Goal: Task Accomplishment & Management: Manage account settings

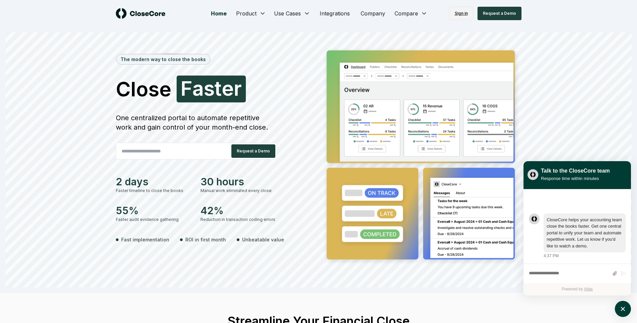
click at [467, 16] on link "Sign in" at bounding box center [461, 13] width 25 height 13
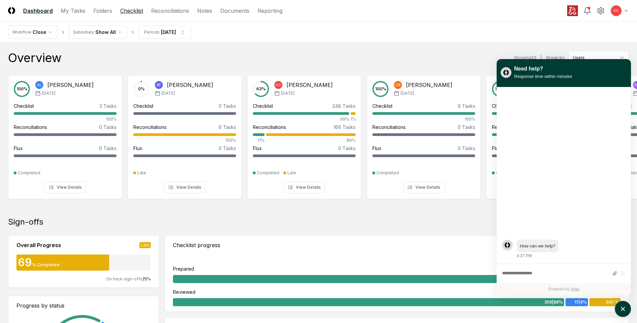
click at [125, 13] on link "Checklist" at bounding box center [131, 11] width 23 height 8
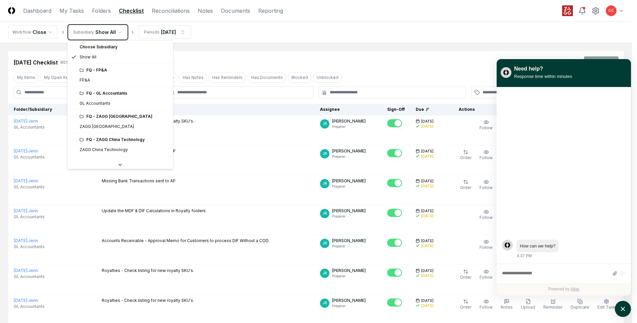
drag, startPoint x: 318, startPoint y: 53, endPoint x: 323, endPoint y: 53, distance: 5.0
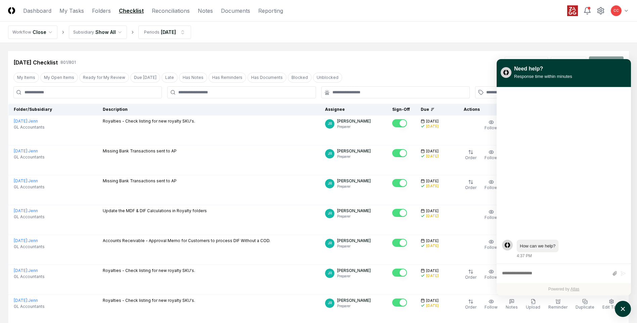
drag, startPoint x: 99, startPoint y: 80, endPoint x: 342, endPoint y: 105, distance: 244.1
click at [100, 78] on button "Ready for My Review" at bounding box center [104, 78] width 50 height 10
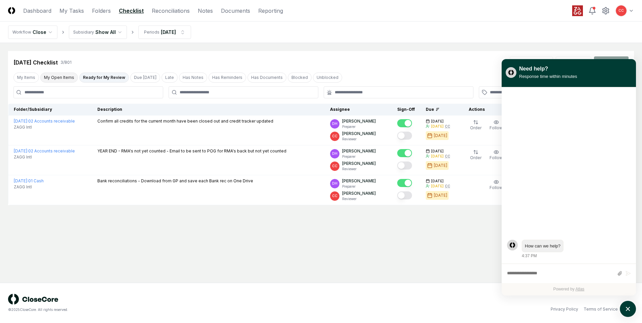
click at [56, 78] on button "My Open Items" at bounding box center [59, 78] width 38 height 10
click at [166, 9] on link "Reconciliations" at bounding box center [171, 11] width 38 height 8
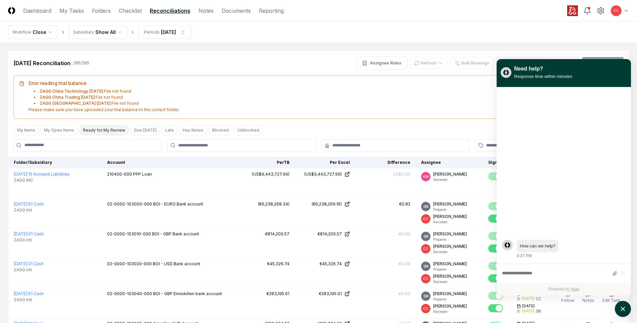
click at [99, 129] on button "Ready for My Review" at bounding box center [104, 130] width 50 height 10
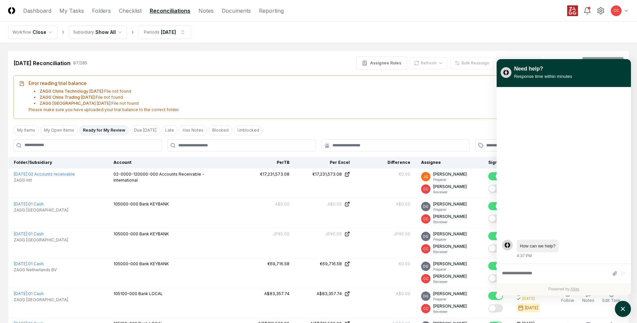
click at [613, 37] on nav "Workflow Close Subsidiary Show All Periods [DATE]" at bounding box center [318, 31] width 637 height 21
click at [623, 310] on icon "atlas-launcher" at bounding box center [623, 309] width 10 height 10
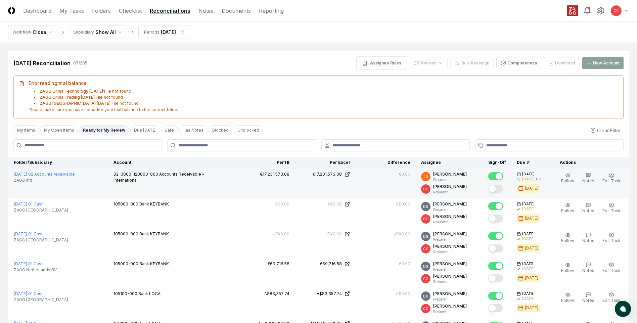
click at [495, 190] on button "Mark complete" at bounding box center [495, 189] width 15 height 8
click at [497, 189] on button "Mark complete" at bounding box center [495, 189] width 15 height 8
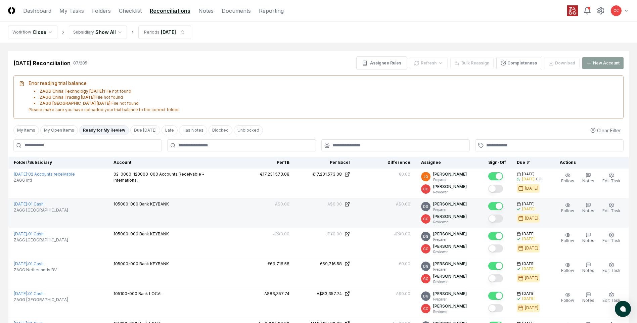
click at [497, 219] on button "Mark complete" at bounding box center [495, 219] width 15 height 8
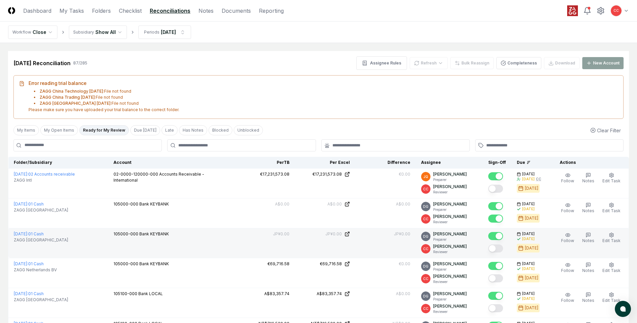
click at [496, 253] on div at bounding box center [495, 248] width 15 height 9
click at [494, 247] on button "Mark complete" at bounding box center [495, 248] width 15 height 8
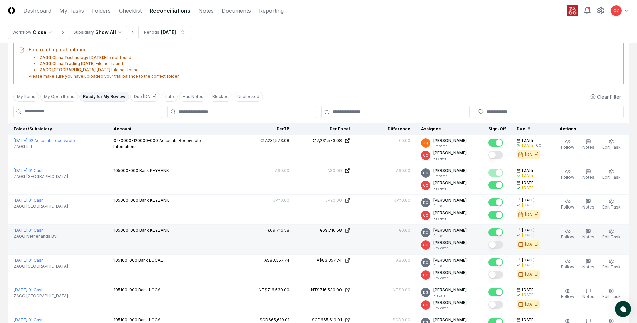
click at [497, 246] on button "Mark complete" at bounding box center [495, 245] width 15 height 8
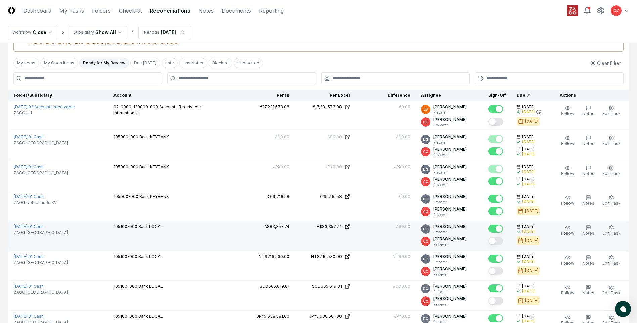
click at [496, 242] on button "Mark complete" at bounding box center [495, 241] width 15 height 8
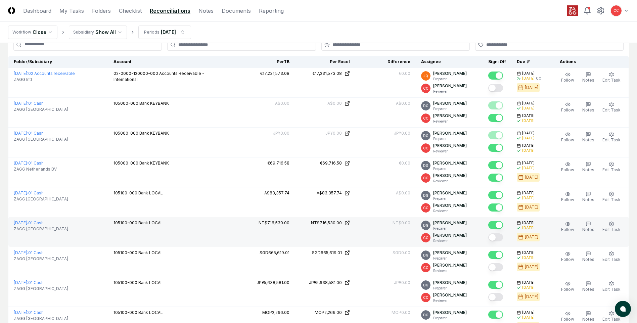
click at [497, 238] on button "Mark complete" at bounding box center [495, 237] width 15 height 8
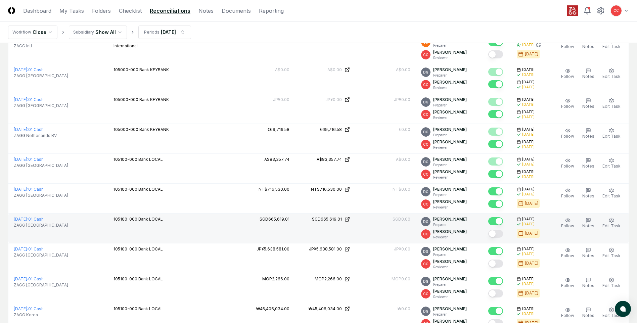
click at [497, 236] on button "Mark complete" at bounding box center [495, 234] width 15 height 8
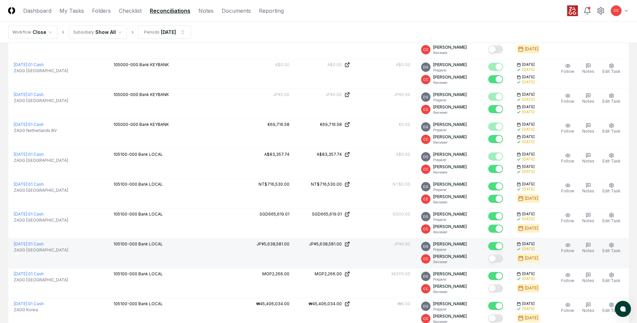
scroll to position [168, 0]
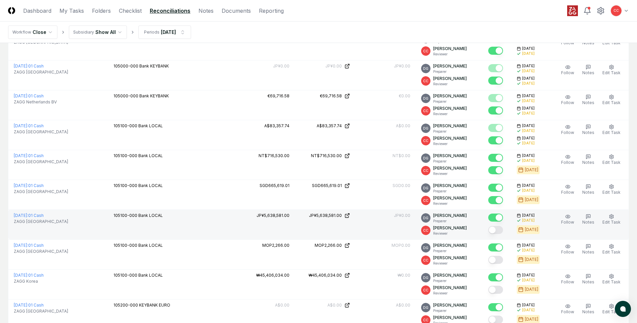
click at [495, 231] on button "Mark complete" at bounding box center [495, 230] width 15 height 8
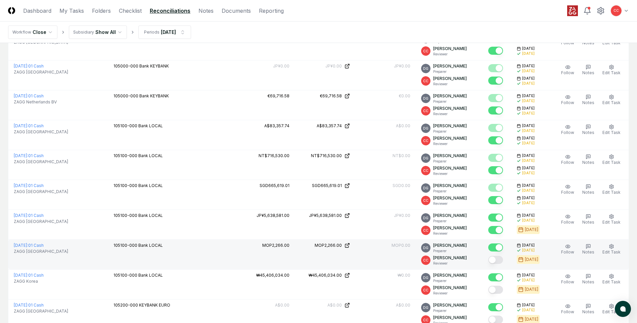
click at [498, 261] on button "Mark complete" at bounding box center [495, 260] width 15 height 8
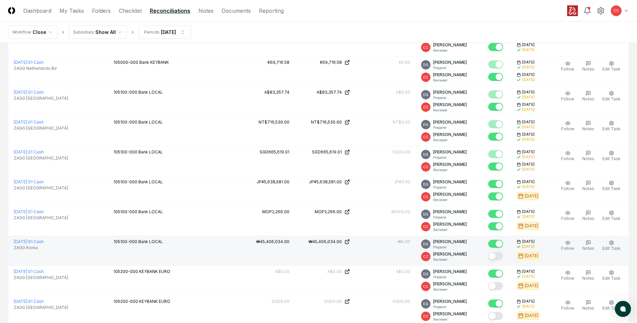
click at [498, 260] on button "Mark complete" at bounding box center [495, 256] width 15 height 8
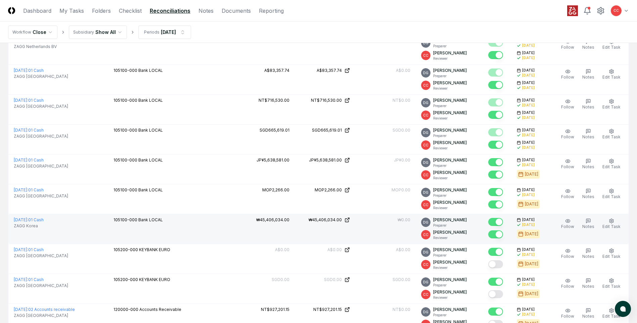
scroll to position [235, 0]
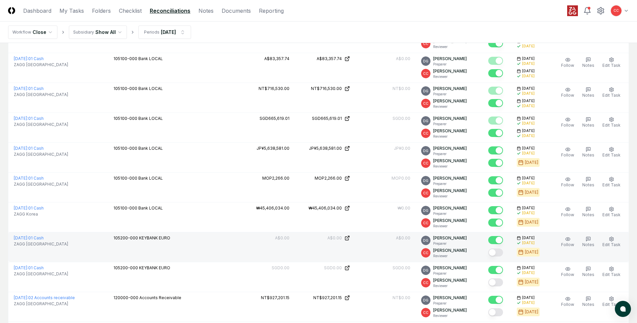
click at [497, 252] on button "Mark complete" at bounding box center [495, 253] width 15 height 8
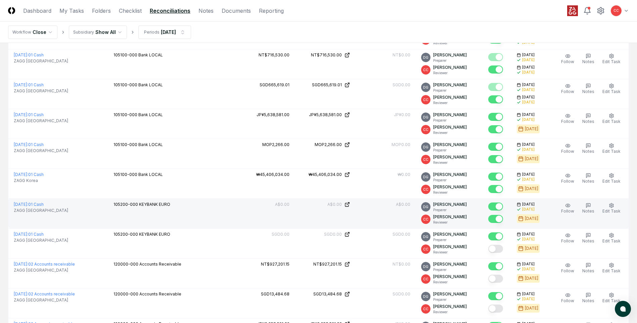
click at [497, 251] on button "Mark complete" at bounding box center [495, 249] width 15 height 8
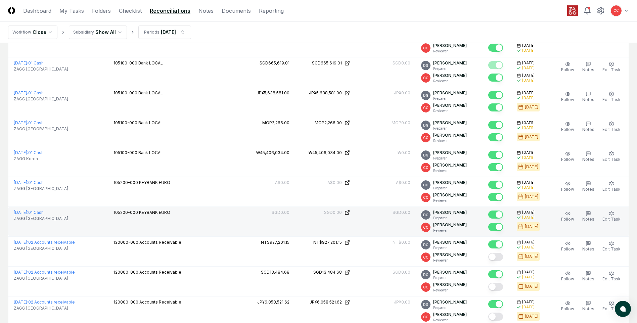
scroll to position [302, 0]
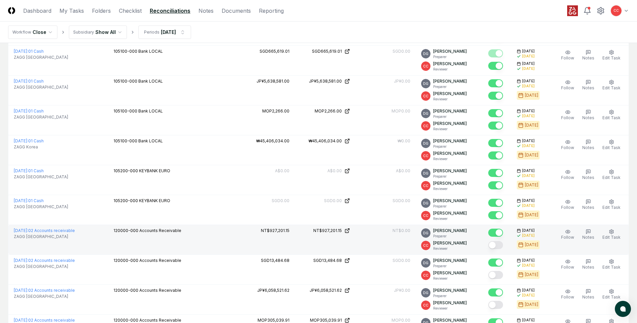
click at [496, 248] on button "Mark complete" at bounding box center [495, 245] width 15 height 8
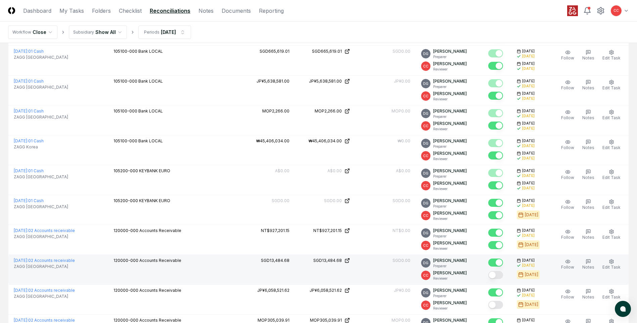
click at [498, 273] on button "Mark complete" at bounding box center [495, 275] width 15 height 8
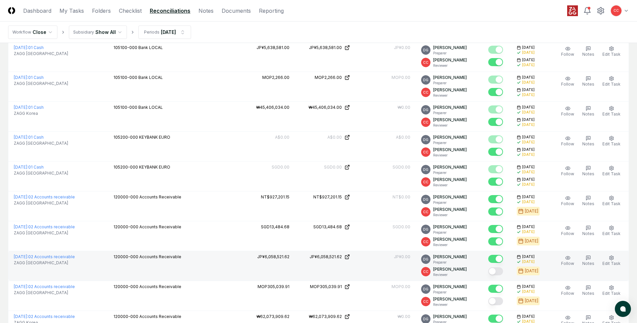
click at [495, 271] on button "Mark complete" at bounding box center [495, 271] width 15 height 8
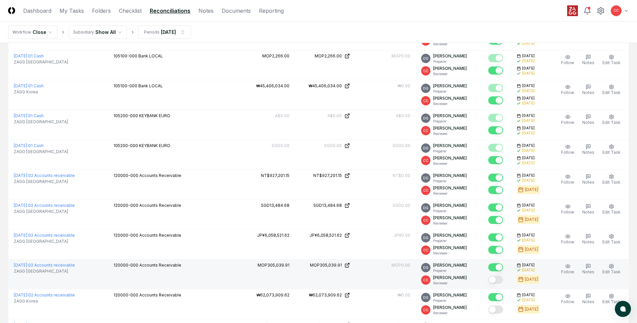
scroll to position [369, 0]
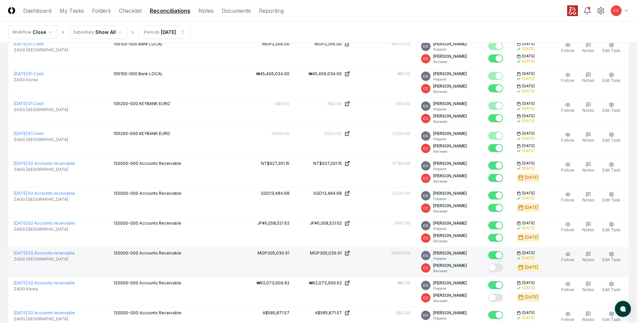
drag, startPoint x: 494, startPoint y: 269, endPoint x: 497, endPoint y: 274, distance: 5.7
click at [494, 269] on button "Mark complete" at bounding box center [495, 268] width 15 height 8
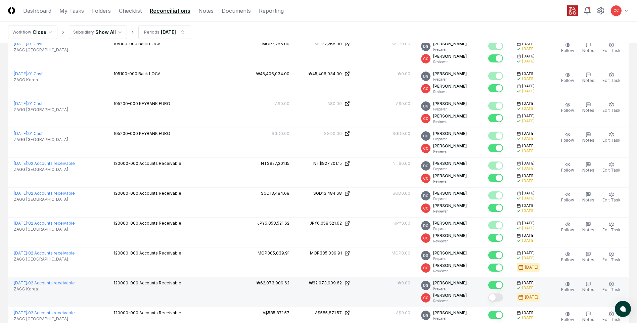
click at [497, 297] on button "Mark complete" at bounding box center [495, 298] width 15 height 8
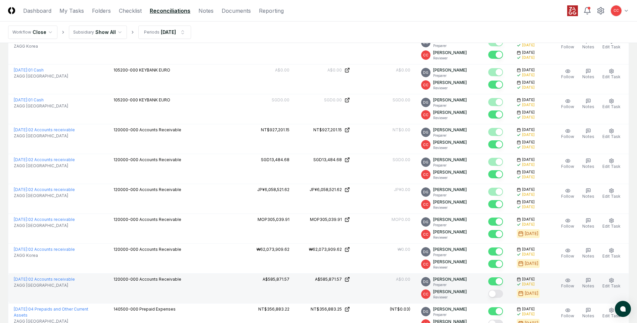
scroll to position [437, 0]
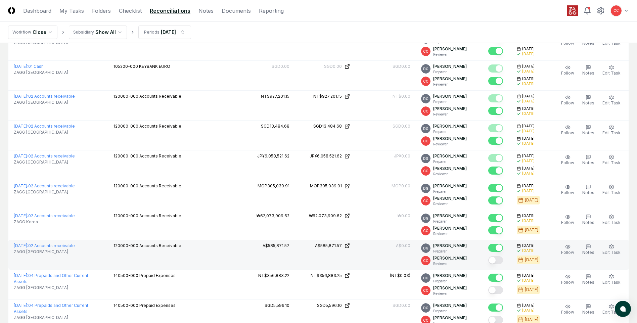
click at [495, 262] on button "Mark complete" at bounding box center [495, 260] width 15 height 8
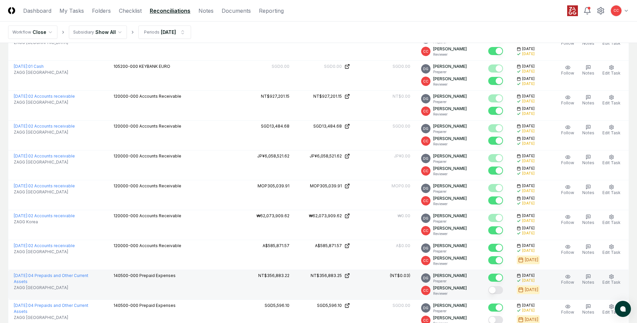
click at [497, 289] on button "Mark complete" at bounding box center [495, 290] width 15 height 8
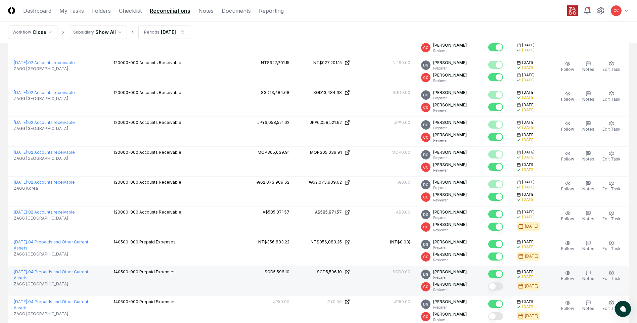
click at [497, 288] on button "Mark complete" at bounding box center [495, 286] width 15 height 8
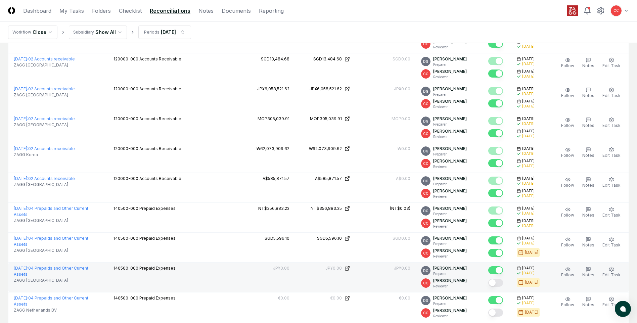
click at [497, 285] on button "Mark complete" at bounding box center [495, 283] width 15 height 8
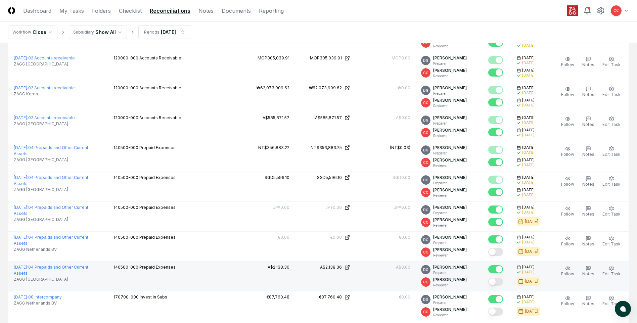
scroll to position [571, 0]
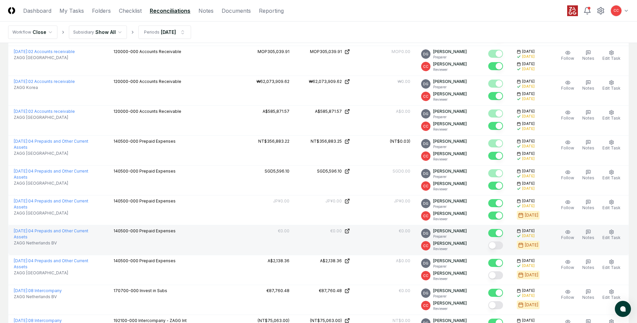
click at [498, 248] on button "Mark complete" at bounding box center [495, 245] width 15 height 8
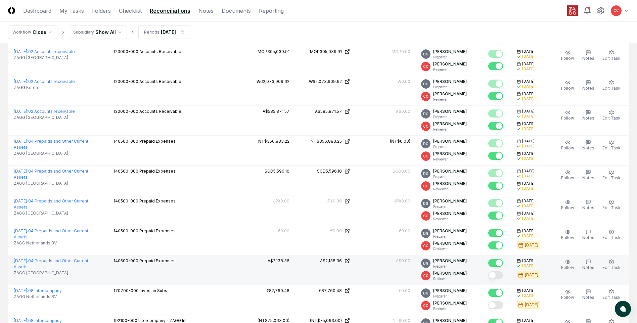
click at [498, 275] on button "Mark complete" at bounding box center [495, 275] width 15 height 8
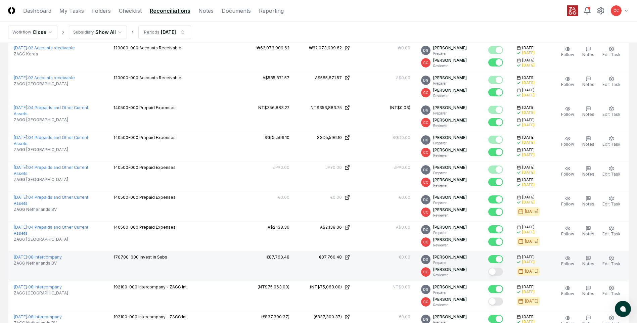
click at [497, 272] on button "Mark complete" at bounding box center [495, 272] width 15 height 8
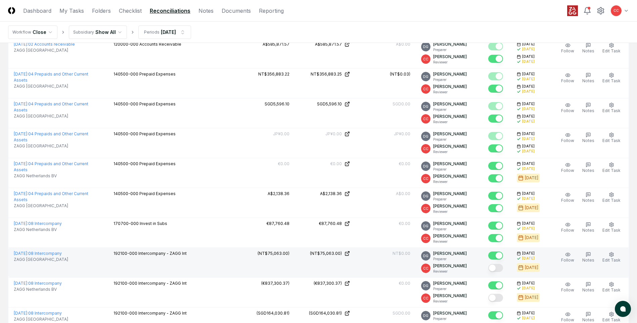
click at [498, 271] on button "Mark complete" at bounding box center [495, 268] width 15 height 8
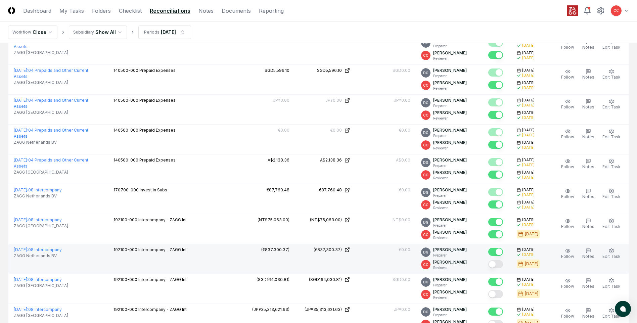
click at [495, 262] on button "Mark complete" at bounding box center [495, 264] width 15 height 8
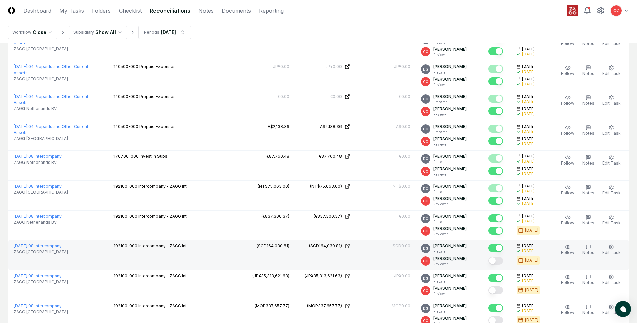
click at [495, 263] on button "Mark complete" at bounding box center [495, 261] width 15 height 8
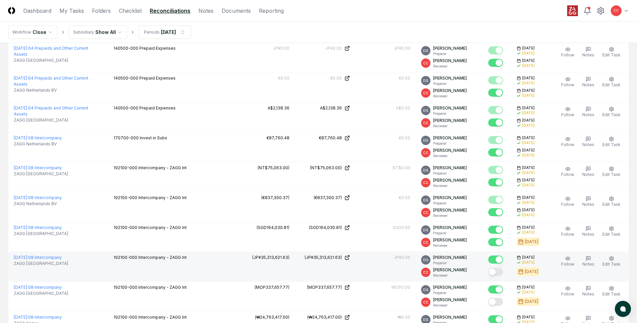
scroll to position [739, 0]
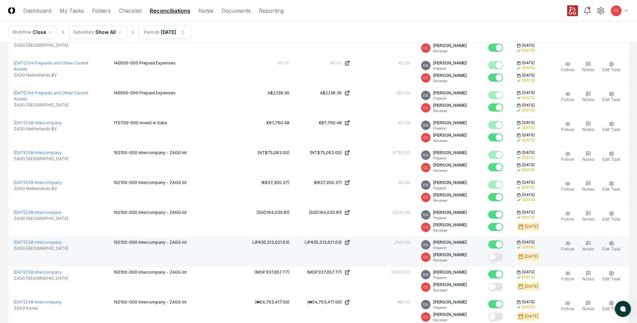
click at [496, 258] on button "Mark complete" at bounding box center [495, 257] width 15 height 8
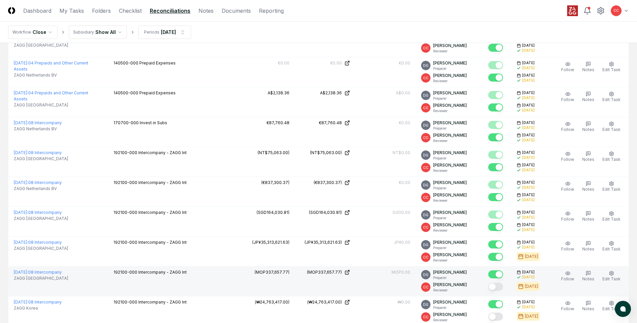
click at [499, 285] on button "Mark complete" at bounding box center [495, 287] width 15 height 8
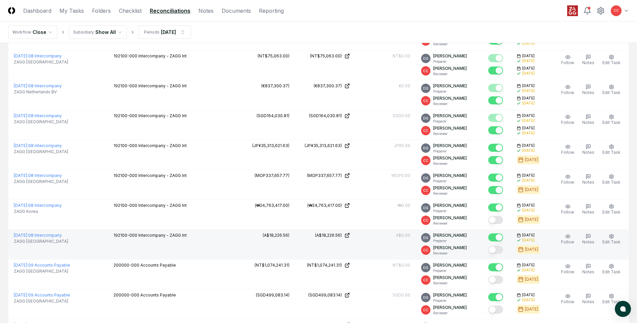
scroll to position [840, 0]
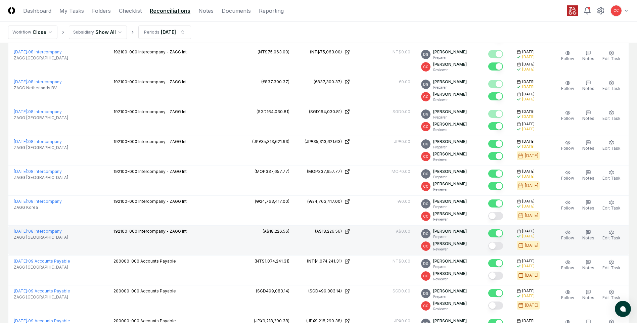
click at [496, 216] on button "Mark complete" at bounding box center [495, 216] width 15 height 8
click at [497, 248] on button "Mark complete" at bounding box center [495, 246] width 15 height 8
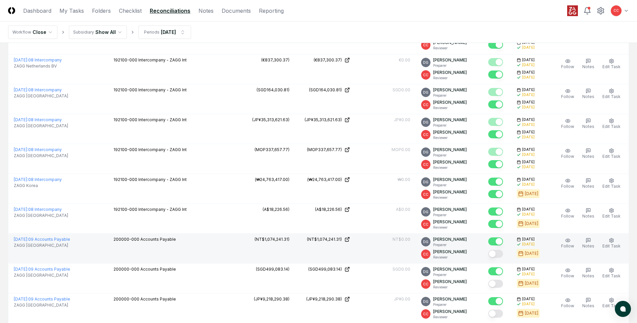
scroll to position [873, 0]
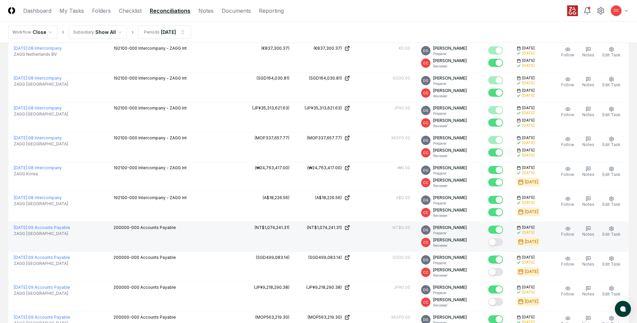
click at [493, 244] on button "Mark complete" at bounding box center [495, 242] width 15 height 8
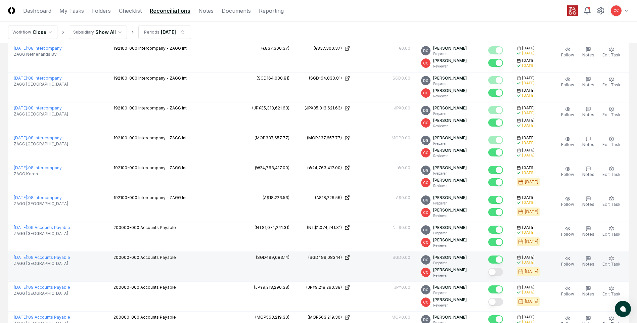
click at [499, 273] on button "Mark complete" at bounding box center [495, 272] width 15 height 8
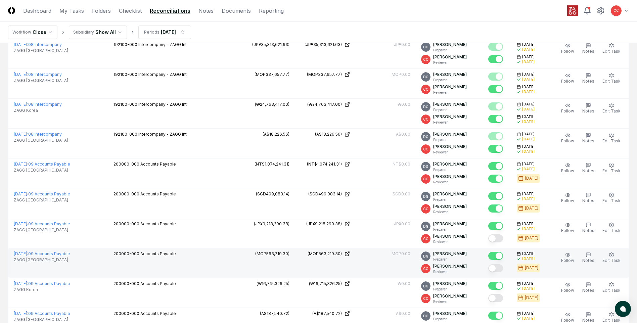
scroll to position [940, 0]
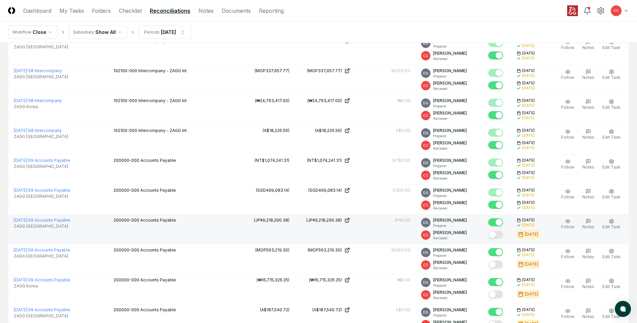
click at [495, 237] on button "Mark complete" at bounding box center [495, 235] width 15 height 8
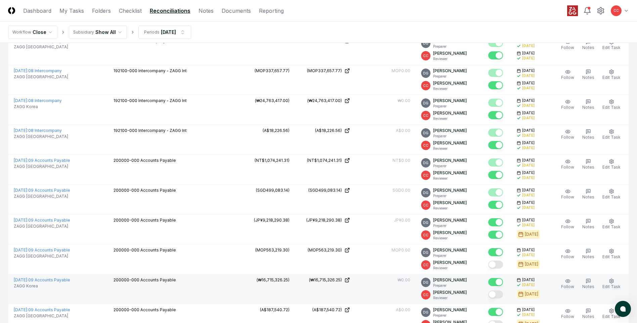
drag, startPoint x: 499, startPoint y: 265, endPoint x: 498, endPoint y: 276, distance: 11.5
click at [499, 265] on button "Mark complete" at bounding box center [495, 265] width 15 height 8
click at [498, 292] on button "Mark complete" at bounding box center [495, 294] width 15 height 8
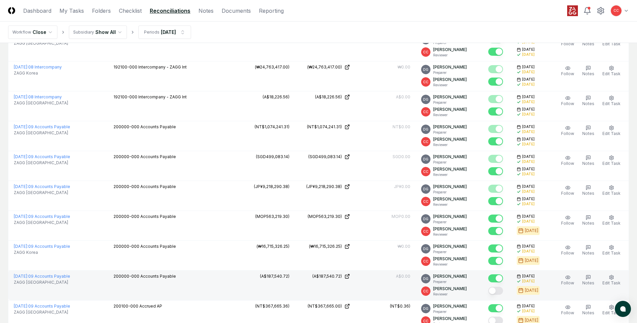
scroll to position [1007, 0]
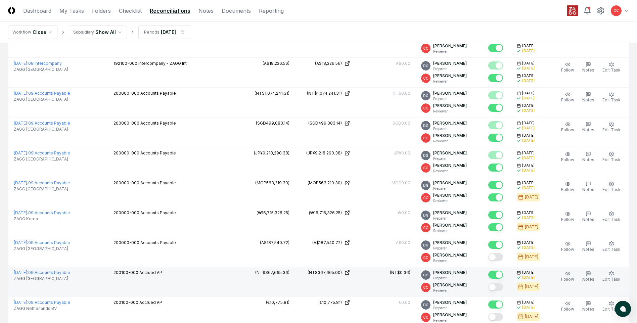
drag, startPoint x: 500, startPoint y: 258, endPoint x: 501, endPoint y: 271, distance: 12.5
click at [500, 259] on button "Mark complete" at bounding box center [495, 257] width 15 height 8
click at [499, 287] on button "Mark complete" at bounding box center [495, 287] width 15 height 8
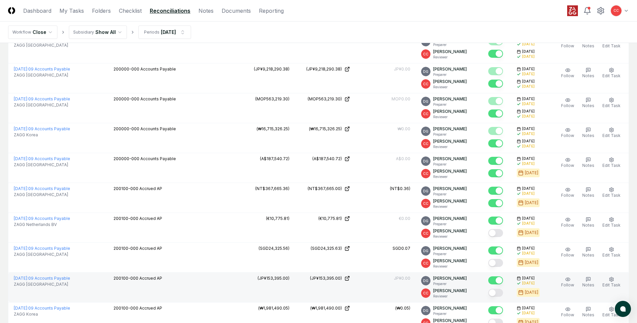
scroll to position [1108, 0]
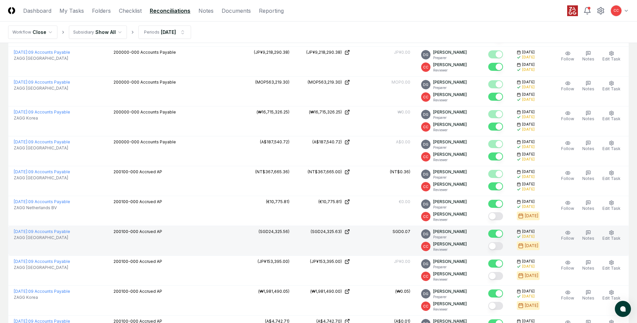
drag, startPoint x: 495, startPoint y: 219, endPoint x: 497, endPoint y: 246, distance: 26.9
click at [495, 220] on div at bounding box center [495, 216] width 15 height 9
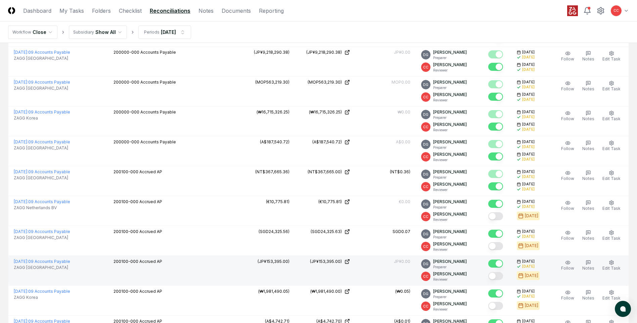
drag, startPoint x: 499, startPoint y: 248, endPoint x: 500, endPoint y: 262, distance: 13.5
click at [499, 249] on button "Mark complete" at bounding box center [495, 246] width 15 height 8
drag, startPoint x: 500, startPoint y: 277, endPoint x: 499, endPoint y: 287, distance: 10.2
click at [500, 277] on button "Mark complete" at bounding box center [495, 276] width 15 height 8
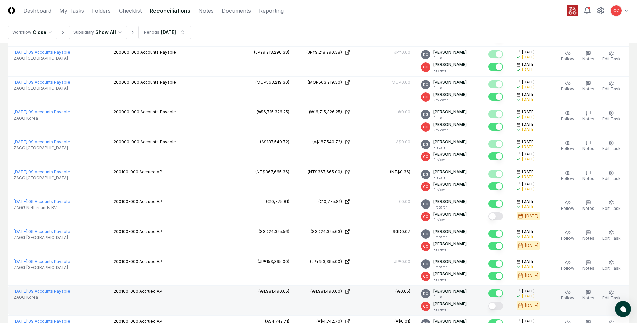
click at [500, 305] on button "Mark complete" at bounding box center [495, 306] width 15 height 8
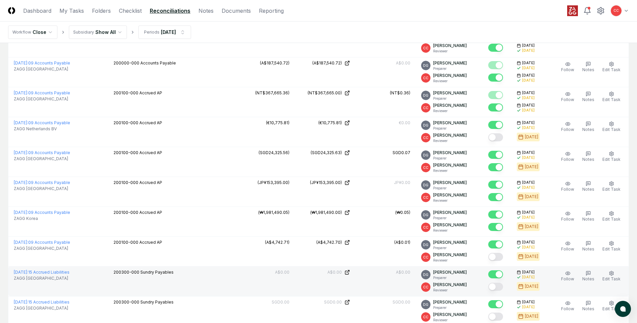
scroll to position [1209, 0]
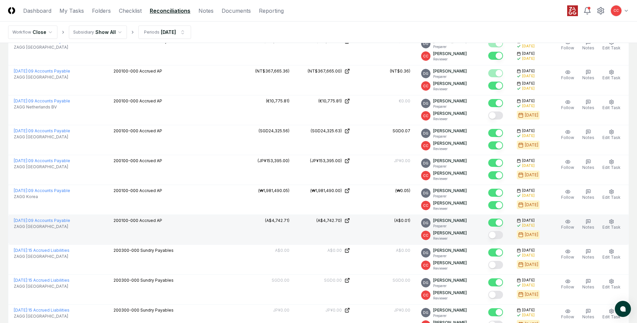
click at [498, 236] on button "Mark complete" at bounding box center [495, 235] width 15 height 8
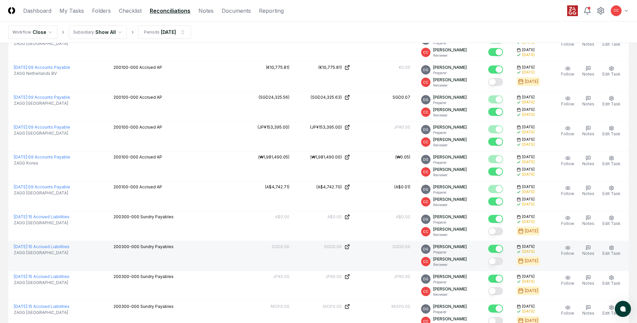
drag, startPoint x: 496, startPoint y: 232, endPoint x: 500, endPoint y: 245, distance: 13.0
click at [496, 233] on button "Mark complete" at bounding box center [495, 231] width 15 height 8
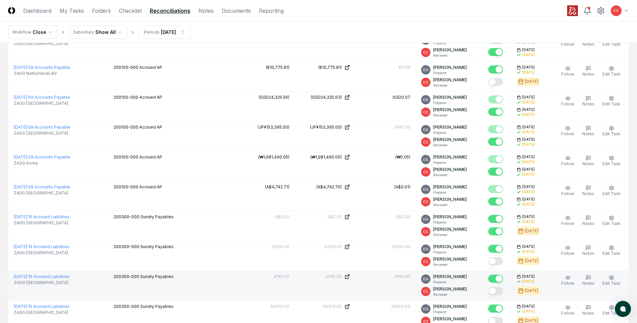
drag, startPoint x: 497, startPoint y: 260, endPoint x: 496, endPoint y: 278, distance: 17.5
click at [497, 261] on button "Mark complete" at bounding box center [495, 261] width 15 height 8
drag, startPoint x: 497, startPoint y: 291, endPoint x: 501, endPoint y: 274, distance: 17.5
click at [497, 291] on button "Mark complete" at bounding box center [495, 291] width 15 height 8
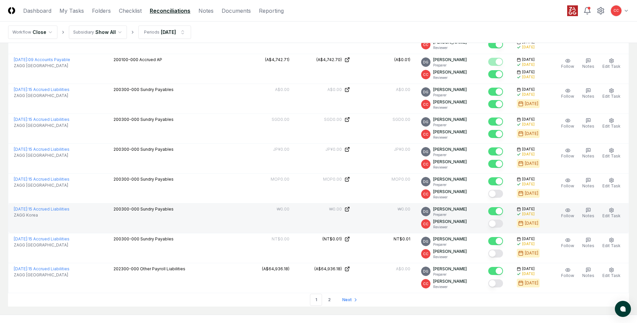
scroll to position [1377, 0]
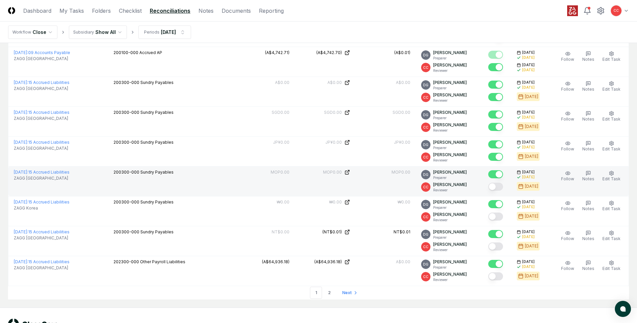
click at [498, 190] on button "Mark complete" at bounding box center [495, 187] width 15 height 8
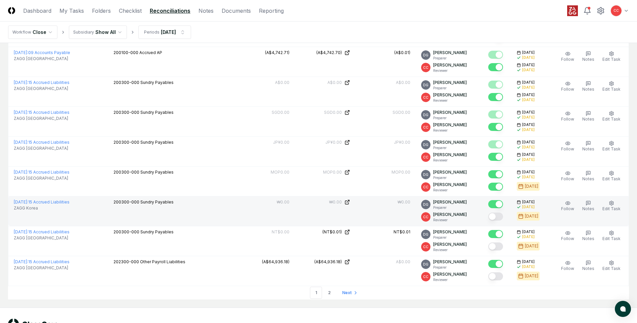
click at [496, 218] on button "Mark complete" at bounding box center [495, 217] width 15 height 8
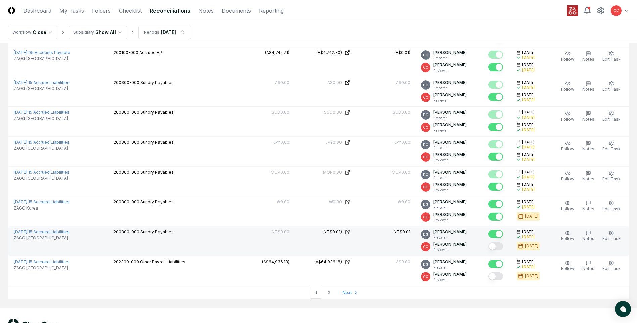
click at [498, 249] on button "Mark complete" at bounding box center [495, 246] width 15 height 8
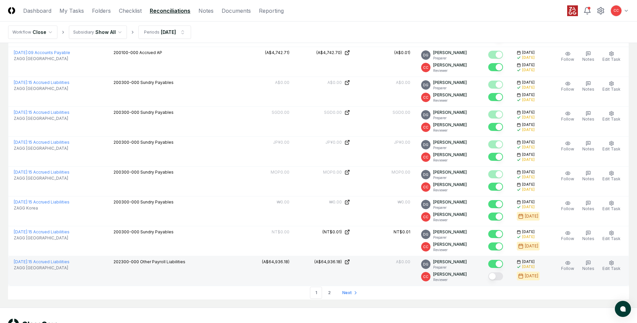
click at [501, 278] on button "Mark complete" at bounding box center [495, 276] width 15 height 8
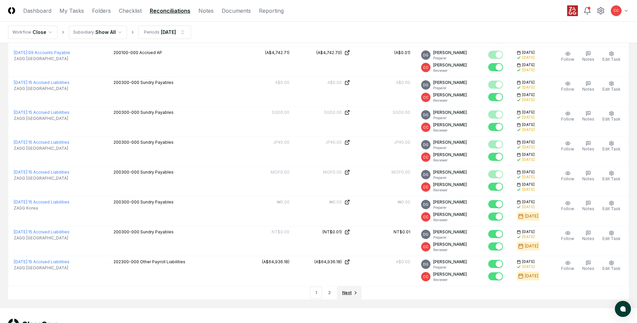
click at [346, 293] on span "Next" at bounding box center [346, 293] width 9 height 6
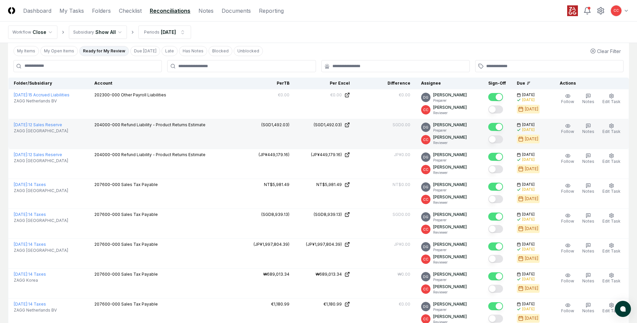
scroll to position [67, 0]
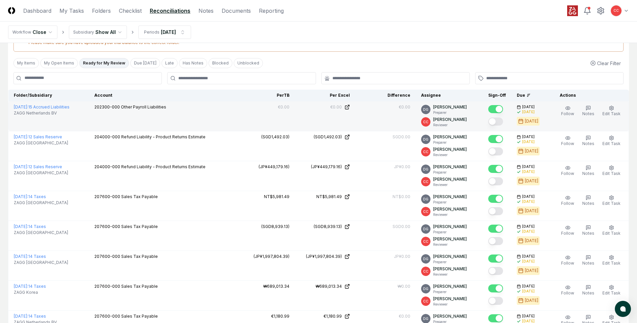
click at [499, 122] on button "Mark complete" at bounding box center [495, 122] width 15 height 8
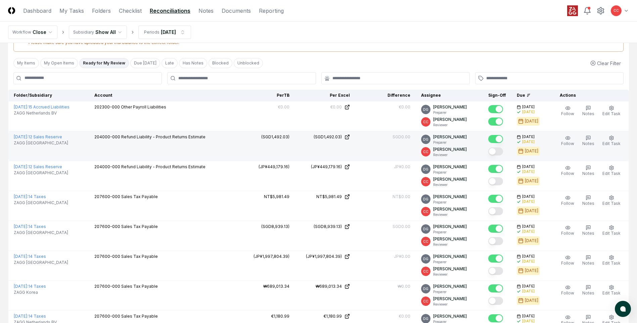
click at [499, 152] on button "Mark complete" at bounding box center [495, 151] width 15 height 8
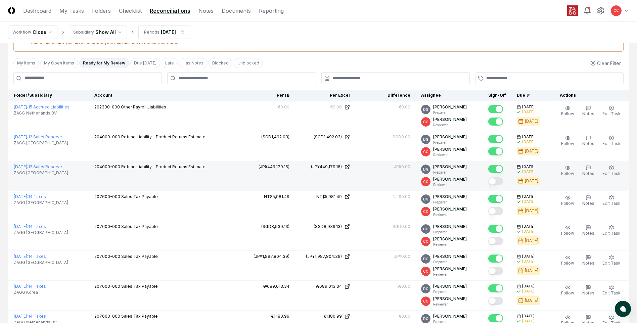
click at [496, 183] on button "Mark complete" at bounding box center [495, 181] width 15 height 8
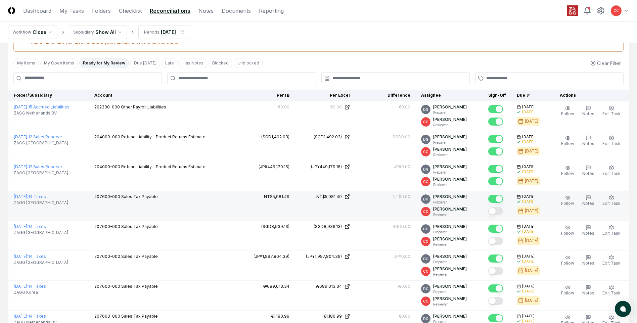
click at [497, 213] on button "Mark complete" at bounding box center [495, 211] width 15 height 8
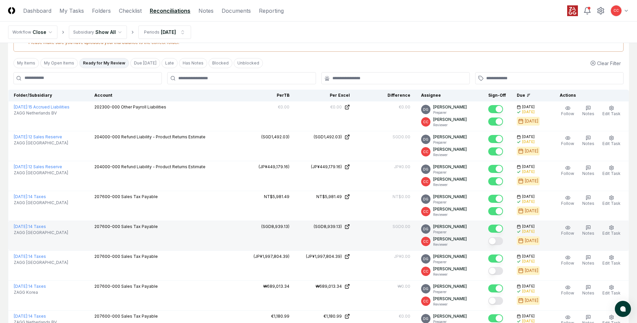
click at [496, 243] on button "Mark complete" at bounding box center [495, 241] width 15 height 8
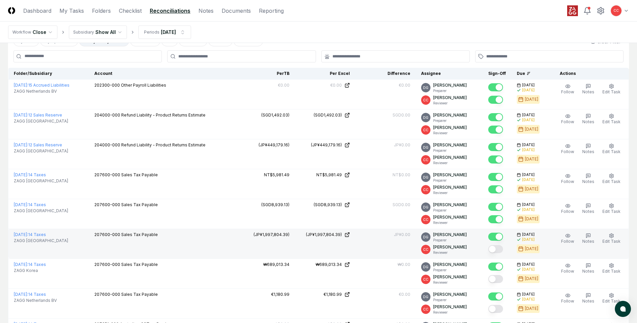
scroll to position [101, 0]
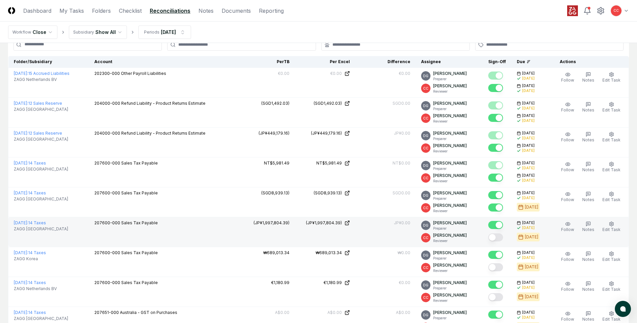
click at [500, 238] on button "Mark complete" at bounding box center [495, 237] width 15 height 8
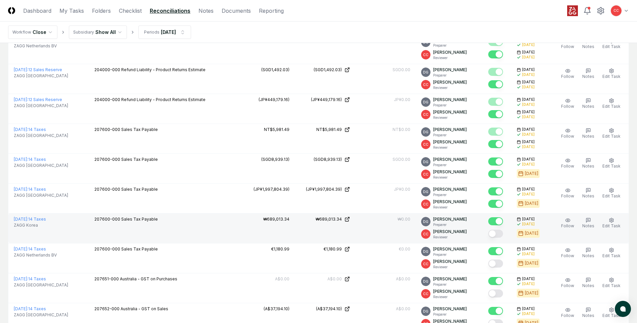
drag, startPoint x: 499, startPoint y: 235, endPoint x: 499, endPoint y: 239, distance: 4.0
click at [499, 235] on button "Mark complete" at bounding box center [495, 234] width 15 height 8
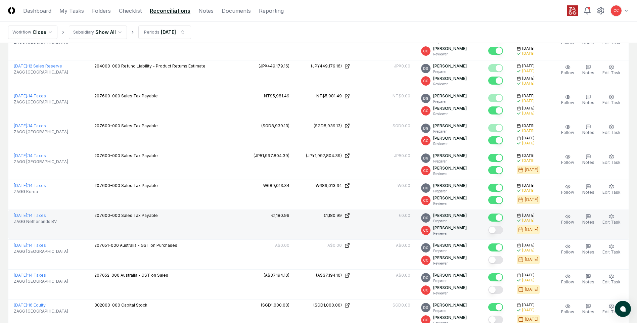
click at [494, 232] on button "Mark complete" at bounding box center [495, 230] width 15 height 8
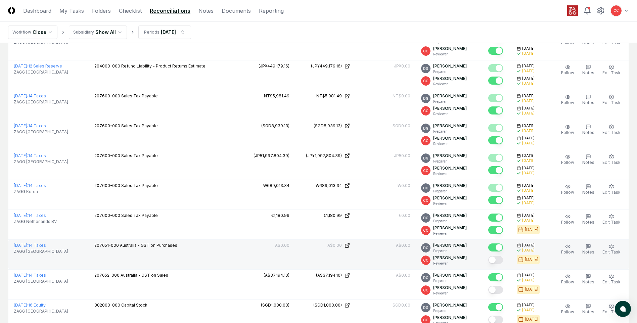
click at [499, 261] on button "Mark complete" at bounding box center [495, 260] width 15 height 8
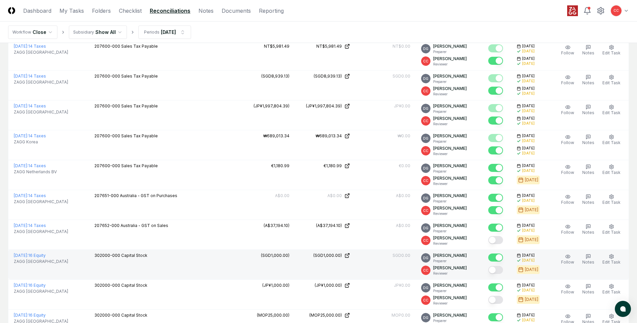
scroll to position [235, 0]
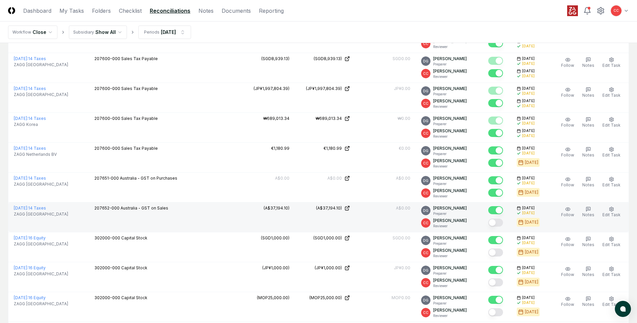
drag, startPoint x: 498, startPoint y: 223, endPoint x: 498, endPoint y: 231, distance: 8.1
click at [498, 224] on button "Mark complete" at bounding box center [495, 223] width 15 height 8
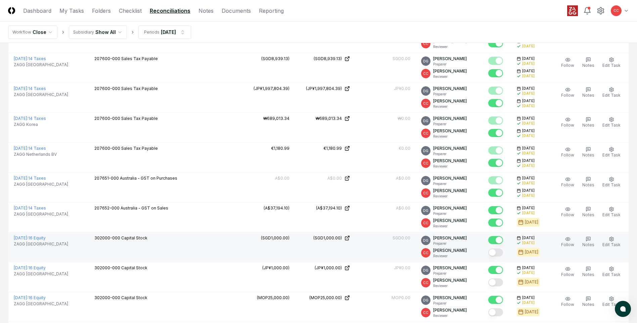
click at [498, 255] on button "Mark complete" at bounding box center [495, 253] width 15 height 8
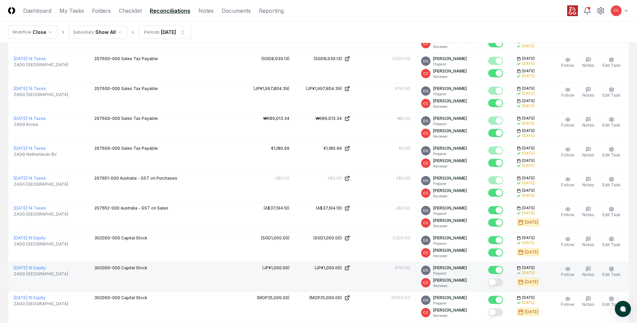
click at [499, 283] on button "Mark complete" at bounding box center [495, 282] width 15 height 8
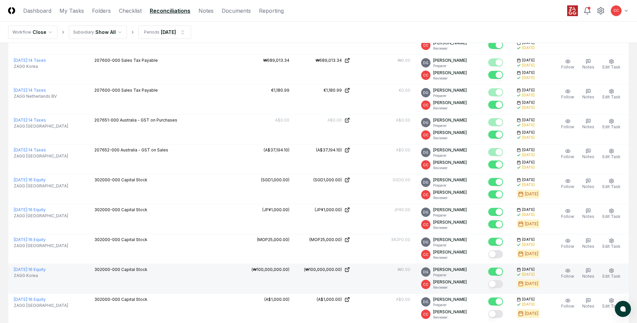
scroll to position [302, 0]
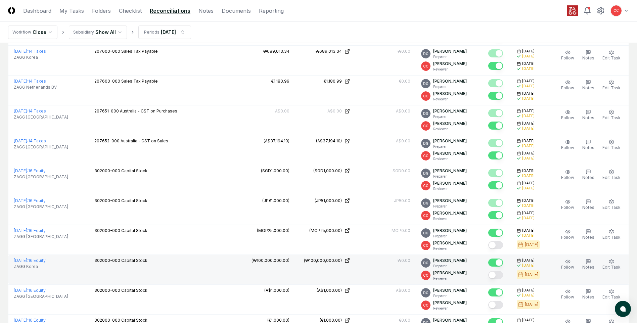
drag, startPoint x: 496, startPoint y: 247, endPoint x: 498, endPoint y: 261, distance: 13.6
click at [496, 249] on div at bounding box center [495, 245] width 15 height 9
click at [497, 279] on button "Mark complete" at bounding box center [495, 275] width 15 height 8
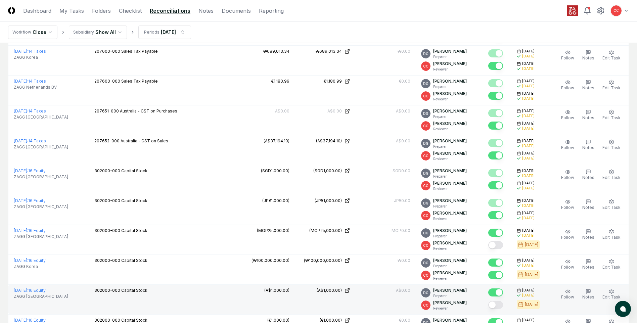
click at [499, 304] on button "Mark complete" at bounding box center [495, 305] width 15 height 8
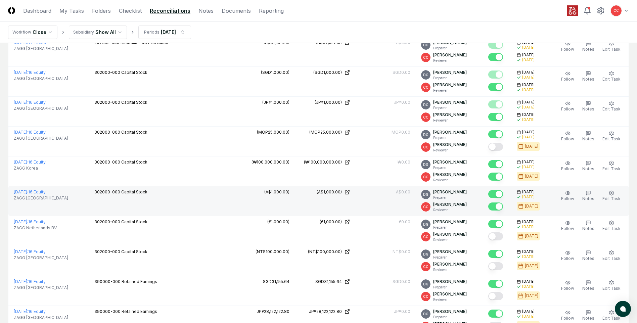
scroll to position [403, 0]
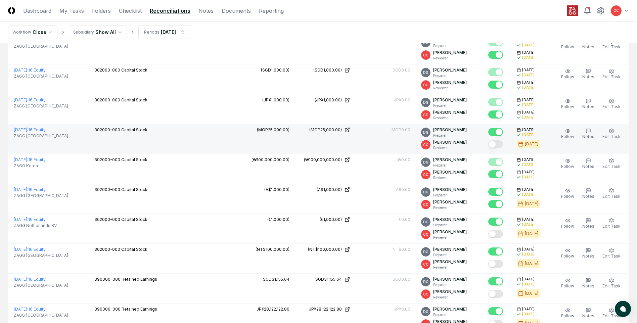
click at [497, 148] on button "Mark complete" at bounding box center [495, 144] width 15 height 8
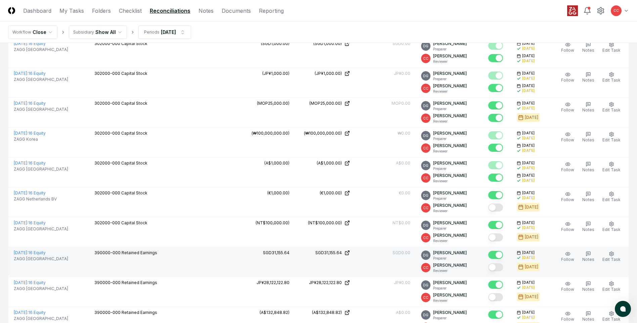
scroll to position [470, 0]
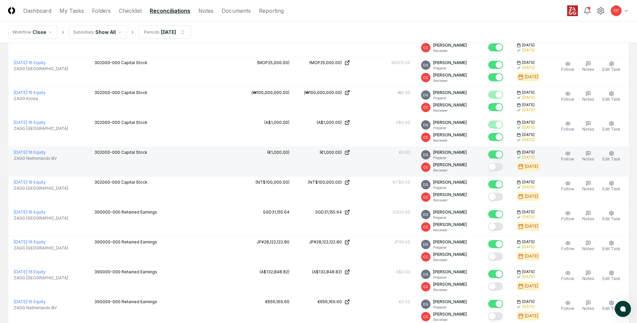
drag, startPoint x: 499, startPoint y: 197, endPoint x: 495, endPoint y: 172, distance: 25.2
click at [498, 195] on button "Mark complete" at bounding box center [495, 197] width 15 height 8
drag, startPoint x: 496, startPoint y: 166, endPoint x: 497, endPoint y: 170, distance: 3.9
click at [496, 166] on button "Mark complete" at bounding box center [495, 167] width 15 height 8
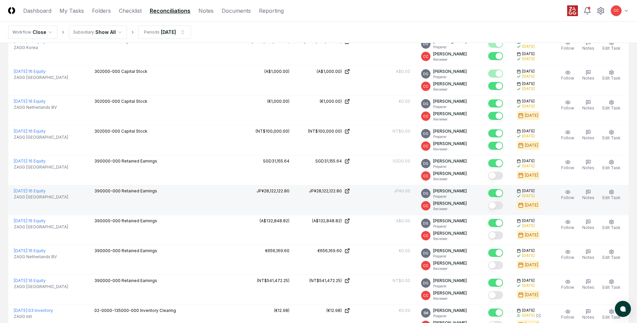
scroll to position [537, 0]
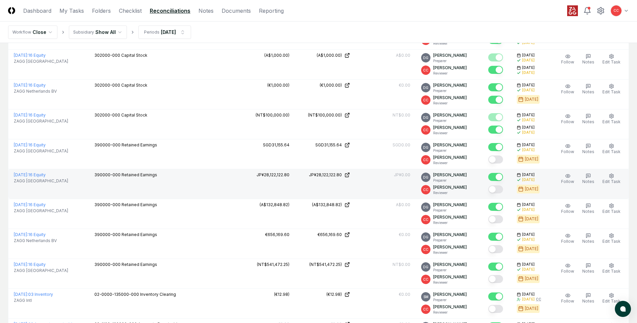
drag, startPoint x: 502, startPoint y: 163, endPoint x: 500, endPoint y: 192, distance: 29.6
click at [501, 163] on button "Mark complete" at bounding box center [495, 159] width 15 height 8
click at [498, 192] on button "Mark complete" at bounding box center [495, 189] width 15 height 8
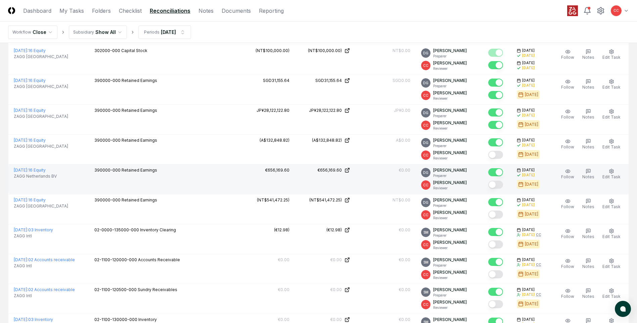
scroll to position [604, 0]
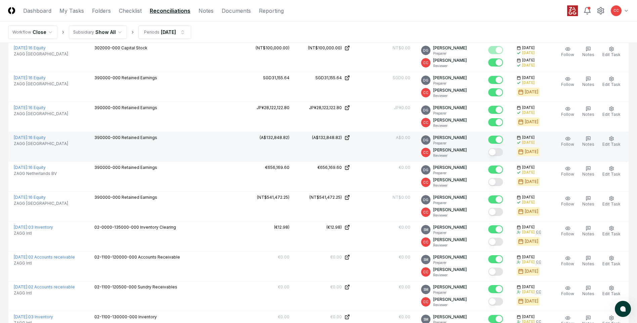
click at [499, 155] on button "Mark complete" at bounding box center [495, 152] width 15 height 8
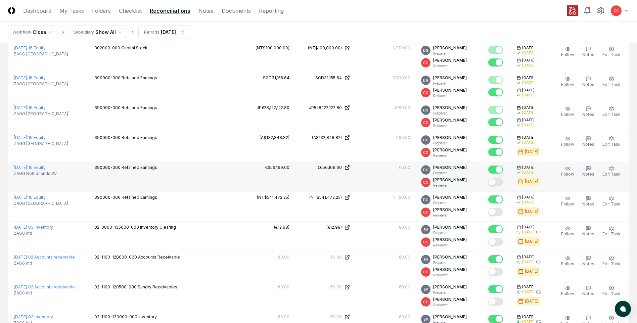
click at [500, 182] on button "Mark complete" at bounding box center [495, 182] width 15 height 8
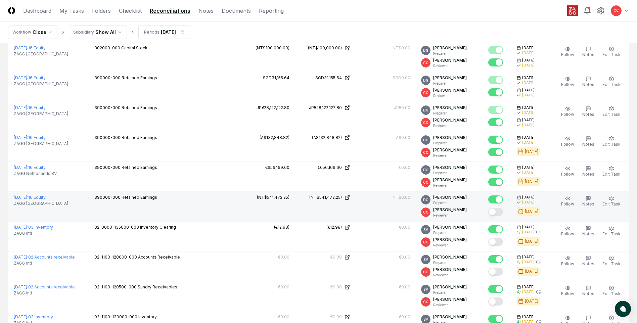
click at [499, 216] on button "Mark complete" at bounding box center [495, 212] width 15 height 8
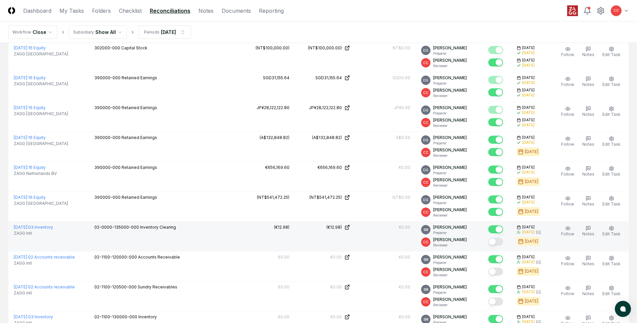
drag, startPoint x: 498, startPoint y: 242, endPoint x: 498, endPoint y: 246, distance: 4.0
click at [498, 242] on button "Mark complete" at bounding box center [495, 242] width 15 height 8
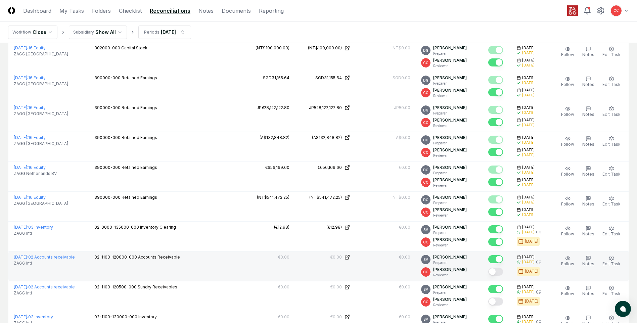
click at [497, 272] on button "Mark complete" at bounding box center [495, 272] width 15 height 8
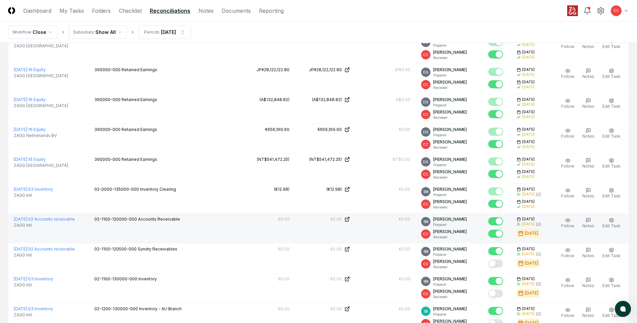
scroll to position [672, 0]
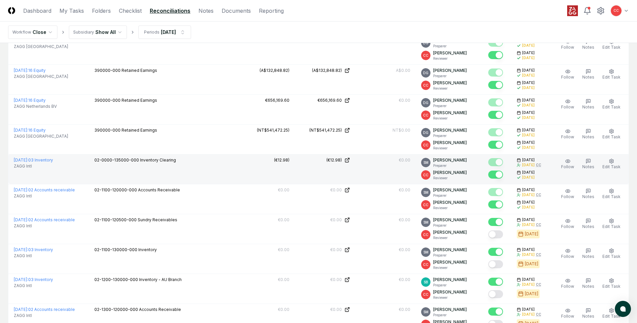
drag, startPoint x: 500, startPoint y: 173, endPoint x: 508, endPoint y: 177, distance: 9.5
click at [500, 173] on button "Mark complete" at bounding box center [495, 175] width 15 height 8
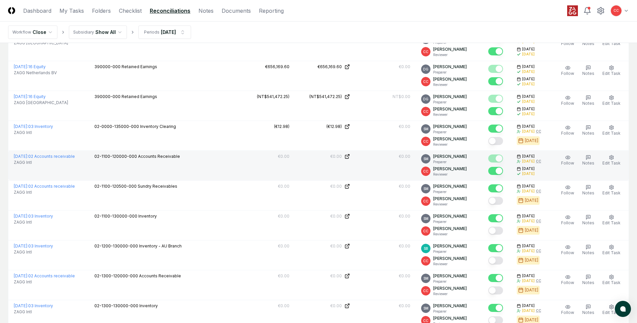
click at [499, 171] on button "Mark complete" at bounding box center [495, 171] width 15 height 8
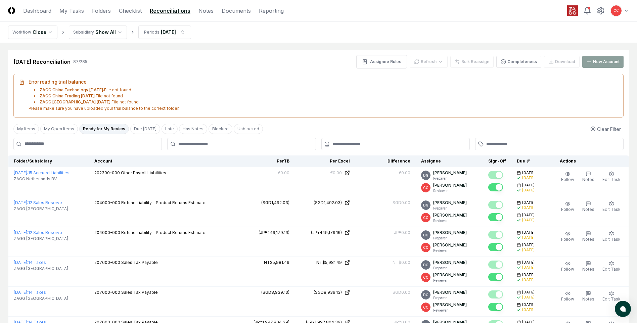
scroll to position [0, 0]
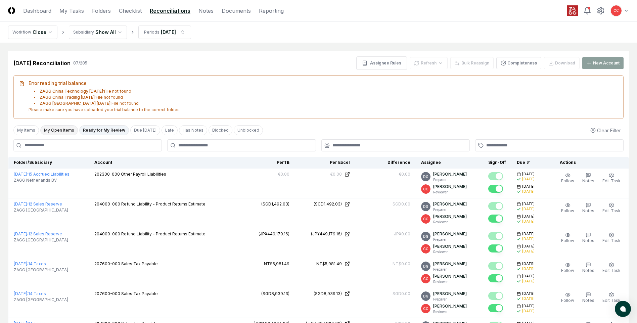
drag, startPoint x: 57, startPoint y: 129, endPoint x: 109, endPoint y: 151, distance: 56.4
click at [57, 129] on button "My Open Items" at bounding box center [59, 130] width 38 height 10
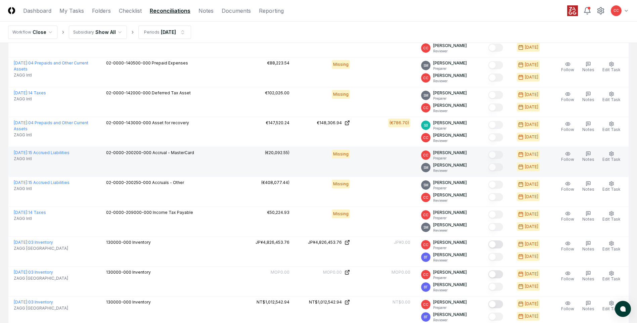
scroll to position [302, 0]
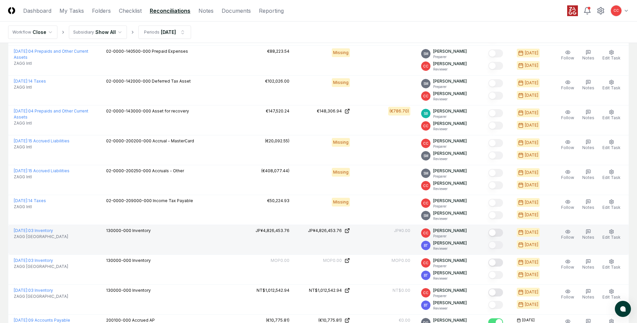
click at [497, 233] on button "Mark complete" at bounding box center [495, 233] width 15 height 8
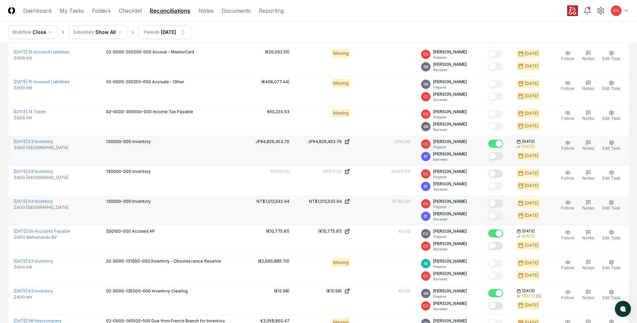
scroll to position [403, 0]
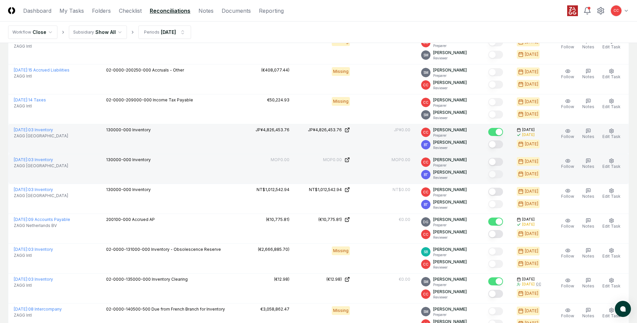
click at [498, 164] on button "Mark complete" at bounding box center [495, 162] width 15 height 8
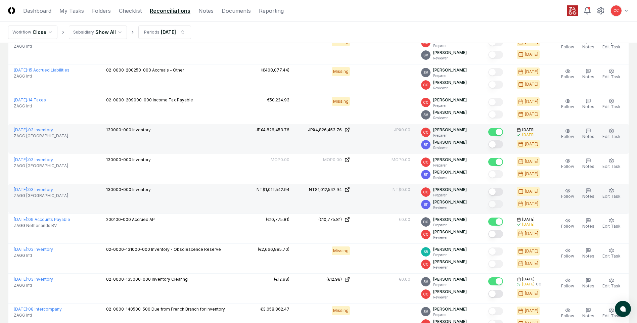
click at [499, 191] on button "Mark complete" at bounding box center [495, 192] width 15 height 8
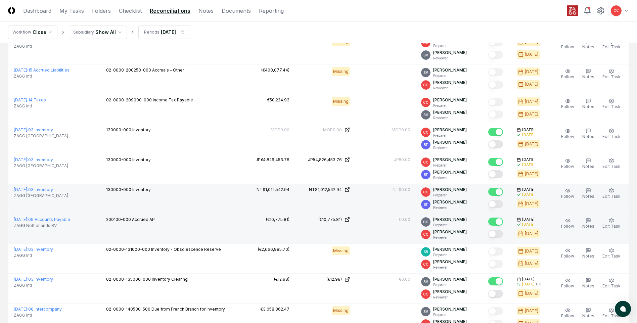
click at [498, 235] on button "Mark complete" at bounding box center [495, 234] width 15 height 8
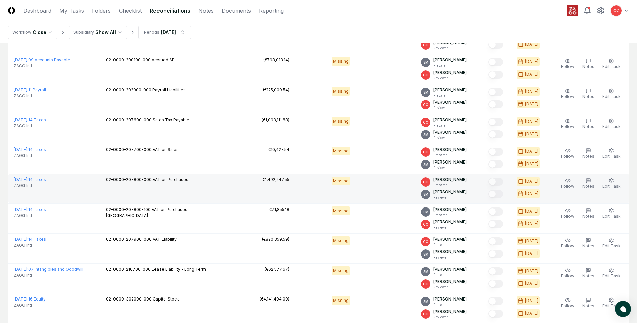
scroll to position [907, 0]
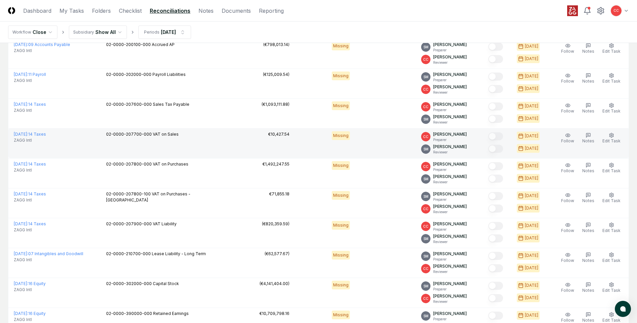
click at [170, 136] on span "VAT on Sales" at bounding box center [166, 134] width 26 height 5
click at [46, 134] on link "[DATE] : 14 Taxes" at bounding box center [30, 134] width 32 height 5
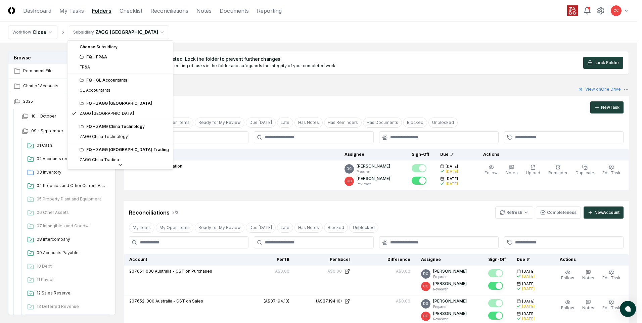
click at [110, 34] on html "CloseCore Dashboard My Tasks Folders Checklist Reconciliations Notes Documents …" at bounding box center [321, 218] width 642 height 437
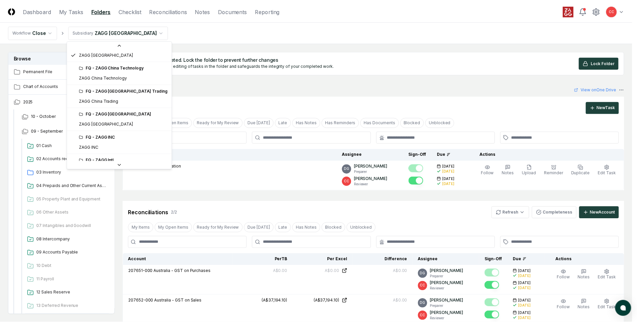
scroll to position [101, 0]
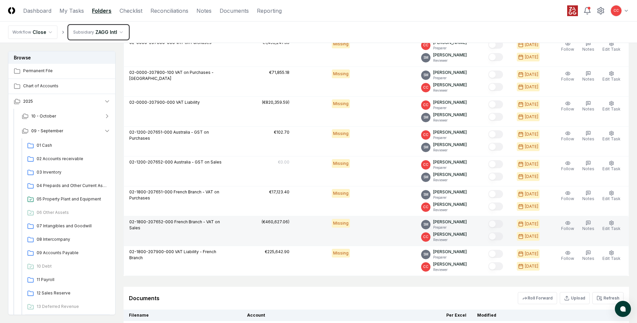
scroll to position [502, 0]
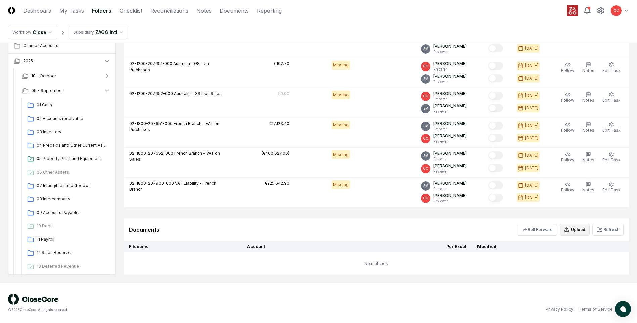
click at [578, 230] on button "Upload" at bounding box center [575, 230] width 30 height 12
click at [559, 267] on input "file" at bounding box center [576, 268] width 96 height 12
type input "**********"
click at [606, 286] on button "Upload" at bounding box center [610, 286] width 25 height 13
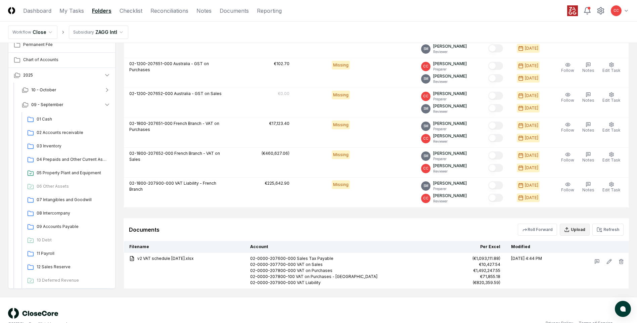
click at [581, 229] on button "Upload" at bounding box center [575, 230] width 30 height 12
click at [574, 229] on button "Upload" at bounding box center [575, 230] width 30 height 12
click at [574, 232] on button "Upload" at bounding box center [575, 230] width 30 height 12
click at [575, 270] on input "file" at bounding box center [576, 268] width 96 height 12
type input "**********"
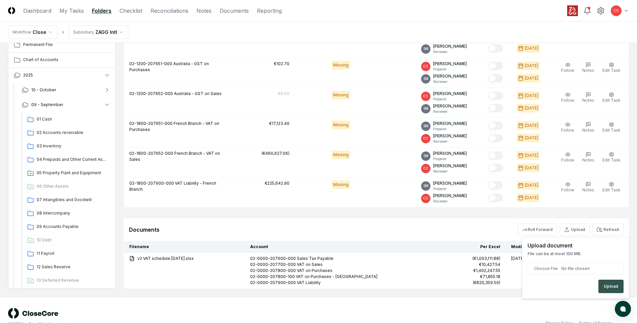
click at [611, 287] on button "Upload" at bounding box center [610, 286] width 25 height 13
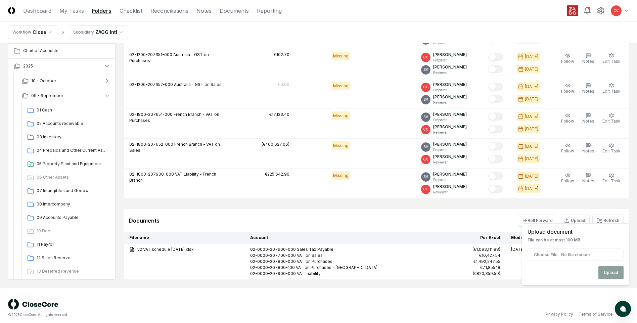
scroll to position [516, 0]
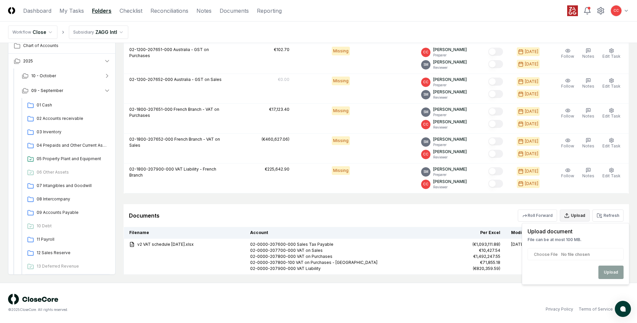
click at [574, 214] on button "Upload" at bounding box center [575, 216] width 30 height 12
click at [573, 218] on button "Upload" at bounding box center [575, 216] width 30 height 12
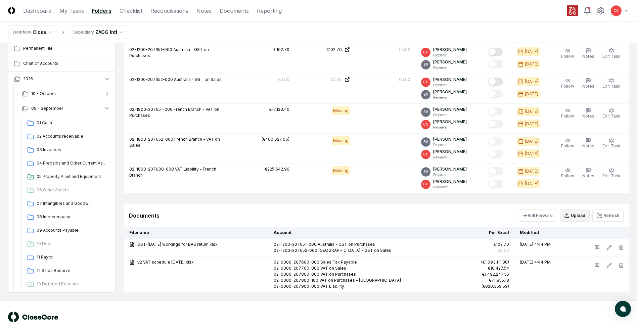
click at [575, 213] on button "Upload" at bounding box center [575, 216] width 30 height 12
click at [580, 257] on input "file" at bounding box center [576, 254] width 96 height 12
type input "**********"
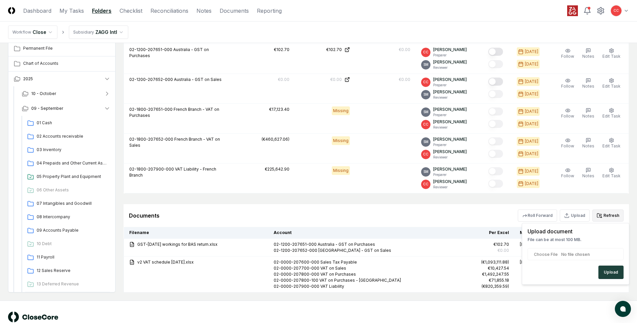
click at [604, 218] on button "Refresh" at bounding box center [607, 216] width 31 height 12
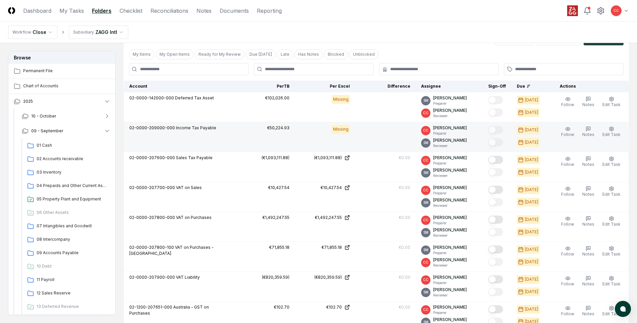
scroll to position [265, 0]
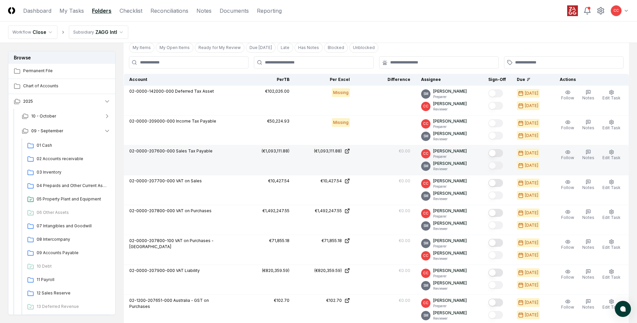
click at [495, 153] on button "Mark complete" at bounding box center [495, 153] width 15 height 8
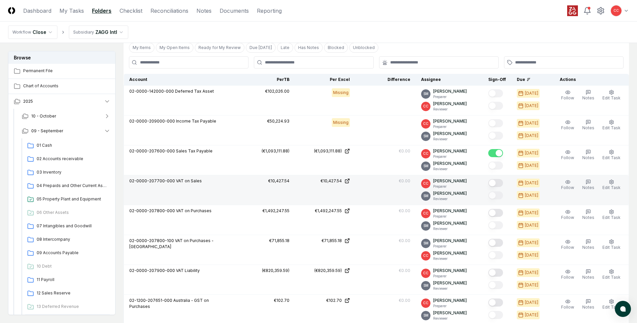
click at [497, 184] on button "Mark complete" at bounding box center [495, 183] width 15 height 8
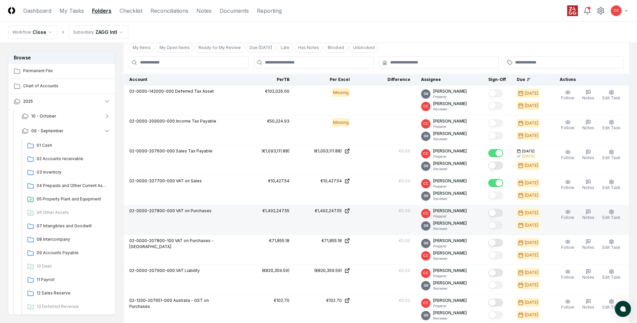
click at [496, 212] on button "Mark complete" at bounding box center [495, 213] width 15 height 8
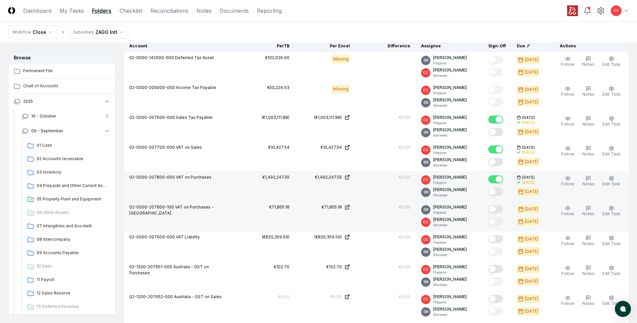
scroll to position [332, 0]
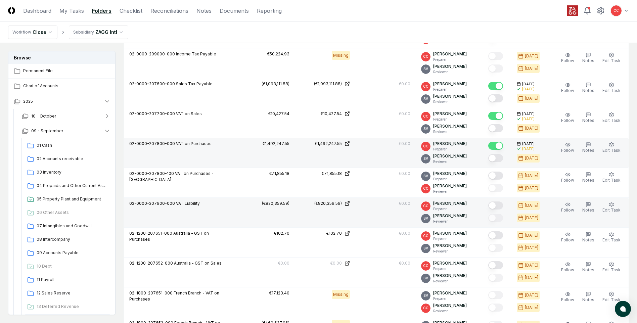
click at [494, 207] on button "Mark complete" at bounding box center [495, 205] width 15 height 8
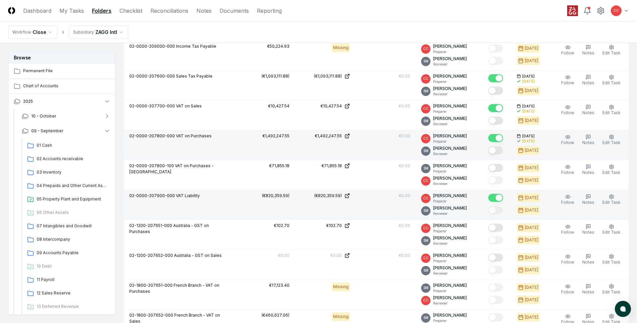
scroll to position [366, 0]
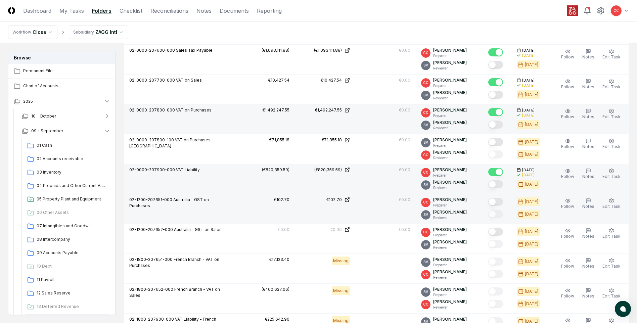
click at [497, 201] on button "Mark complete" at bounding box center [495, 202] width 15 height 8
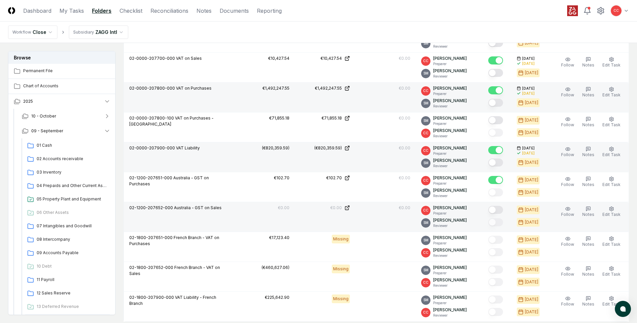
scroll to position [400, 0]
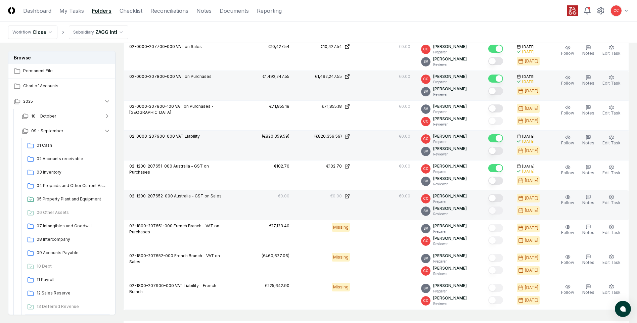
click at [496, 199] on button "Mark complete" at bounding box center [495, 198] width 15 height 8
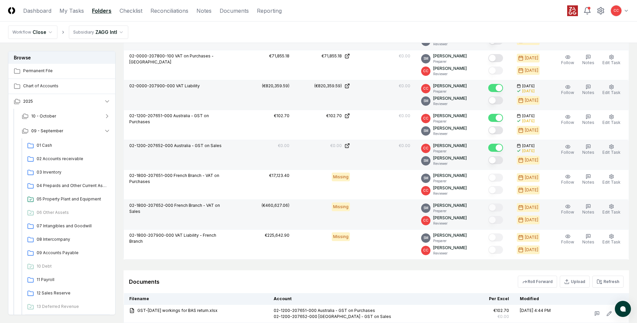
scroll to position [467, 0]
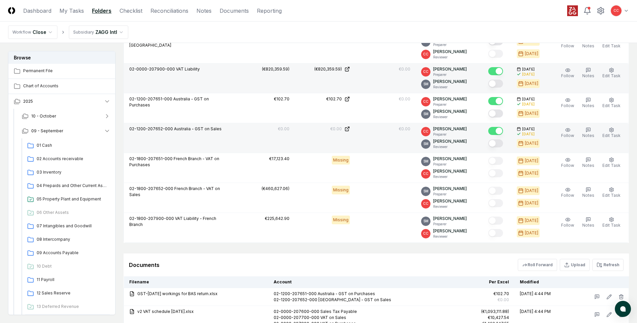
click at [599, 265] on icon at bounding box center [599, 264] width 5 height 5
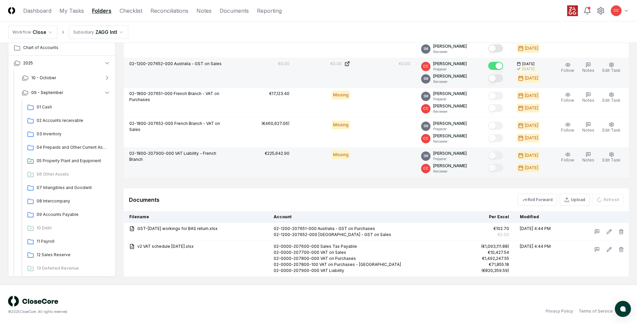
scroll to position [534, 0]
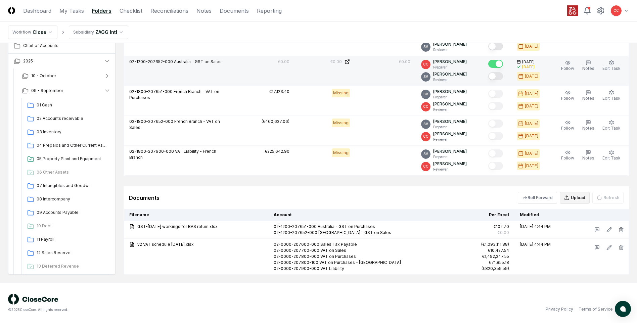
click at [577, 199] on button "Upload" at bounding box center [575, 198] width 30 height 12
click at [573, 237] on input "file" at bounding box center [576, 236] width 96 height 12
type input "**********"
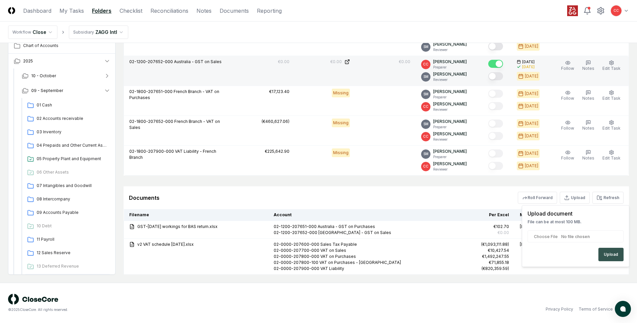
click at [608, 256] on button "Upload" at bounding box center [610, 254] width 25 height 13
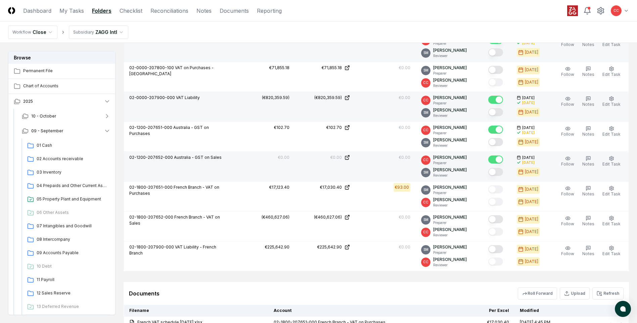
scroll to position [558, 0]
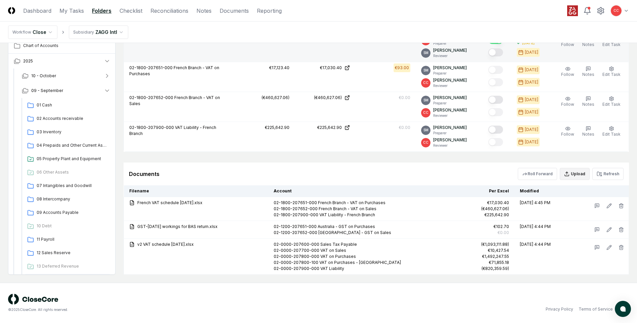
click at [574, 175] on button "Upload" at bounding box center [575, 174] width 30 height 12
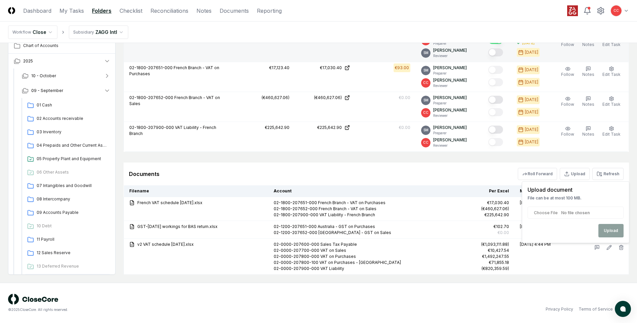
click at [547, 214] on input "file" at bounding box center [576, 213] width 96 height 12
type input "**********"
click at [613, 229] on button "Upload" at bounding box center [610, 230] width 25 height 13
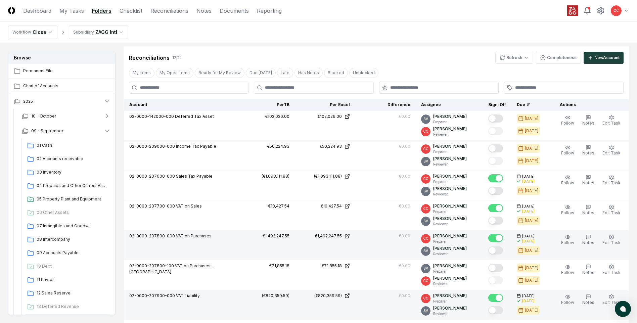
scroll to position [188, 0]
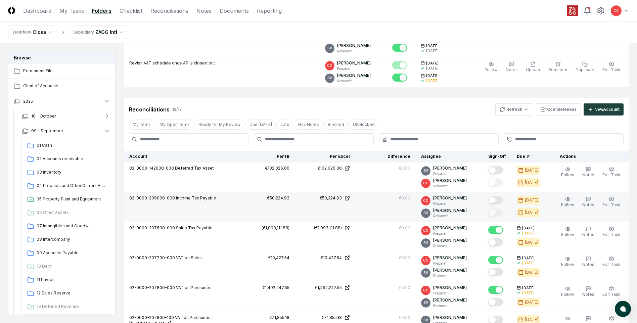
click at [496, 200] on button "Mark complete" at bounding box center [495, 200] width 15 height 8
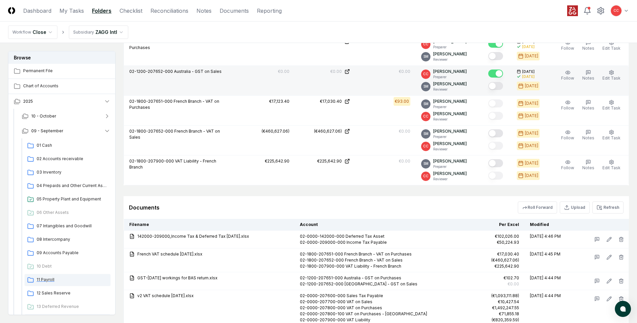
scroll to position [34, 0]
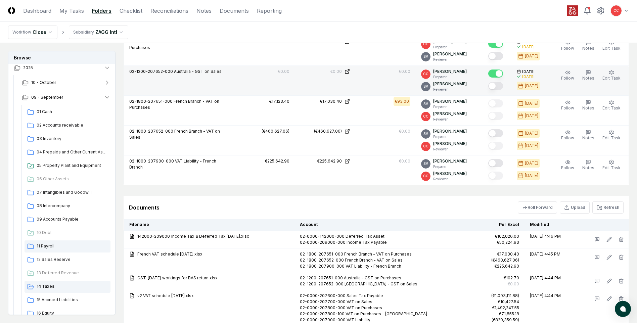
click at [48, 247] on span "11 Payroll" at bounding box center [72, 246] width 71 height 6
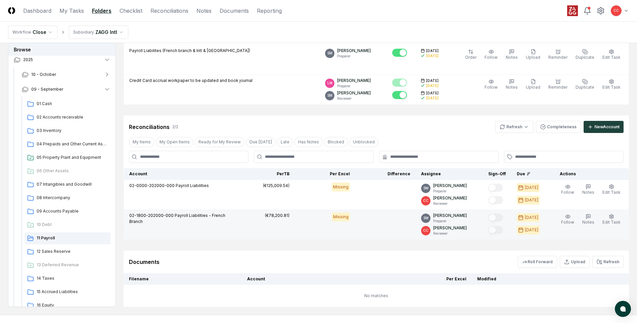
scroll to position [201, 0]
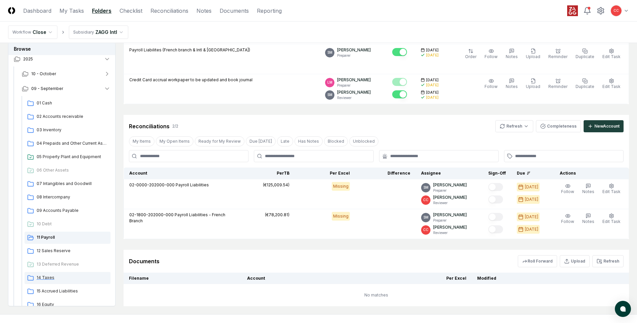
click at [51, 278] on span "14 Taxes" at bounding box center [72, 278] width 71 height 6
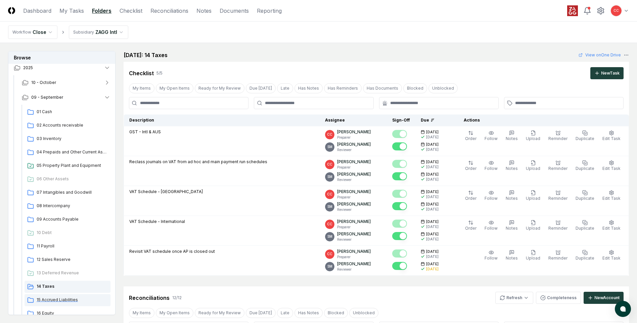
click at [67, 301] on span "15 Accrued Liabilities" at bounding box center [72, 300] width 71 height 6
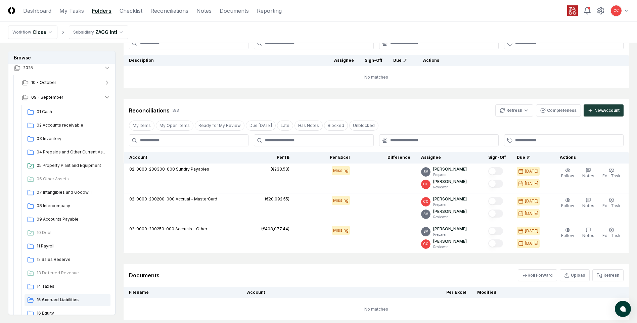
scroll to position [67, 0]
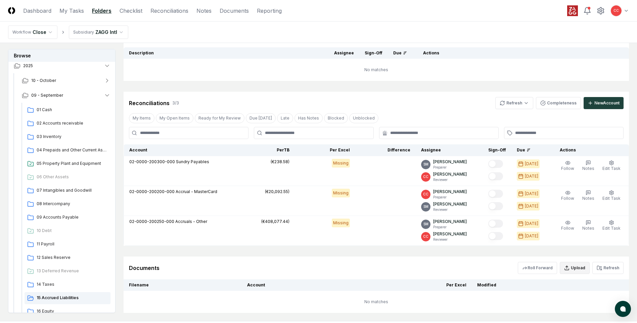
click at [569, 268] on icon "button" at bounding box center [566, 267] width 5 height 5
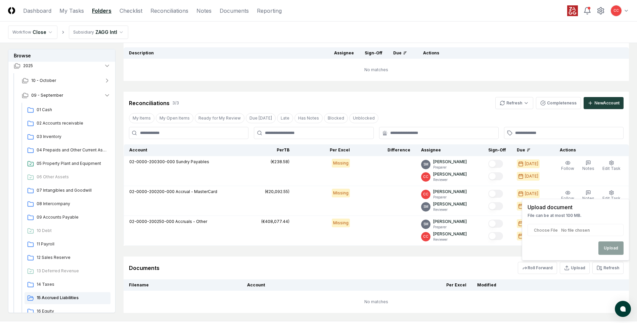
click at [586, 233] on input "file" at bounding box center [576, 230] width 96 height 12
click at [557, 247] on div "Upload" at bounding box center [576, 247] width 96 height 13
click at [569, 228] on input "file" at bounding box center [576, 230] width 96 height 12
type input "**********"
click at [619, 247] on button "Upload" at bounding box center [610, 247] width 25 height 13
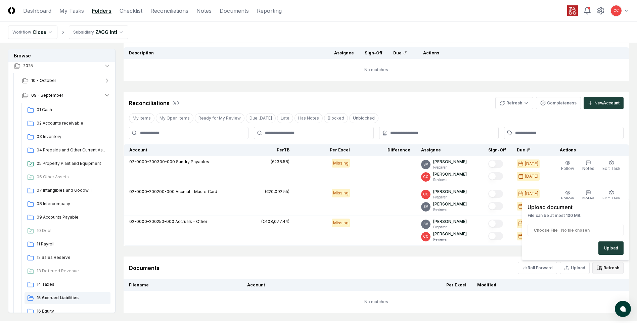
click at [610, 267] on button "Refresh" at bounding box center [607, 268] width 31 height 12
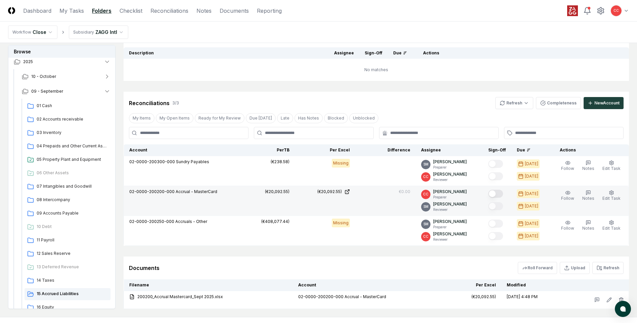
click at [496, 195] on button "Mark complete" at bounding box center [495, 194] width 15 height 8
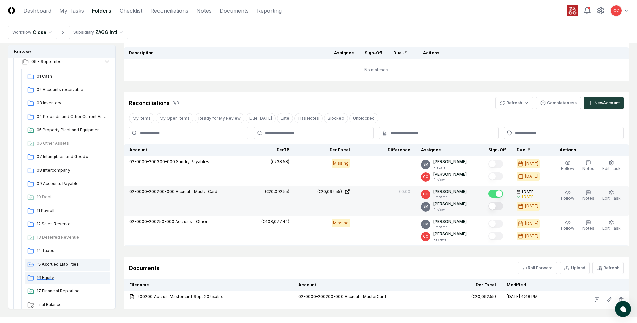
scroll to position [101, 0]
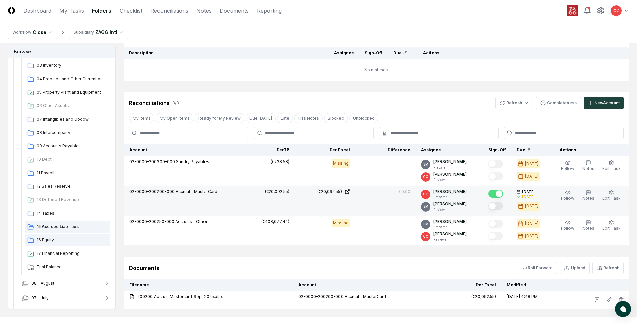
click at [52, 240] on span "16 Equity" at bounding box center [72, 240] width 71 height 6
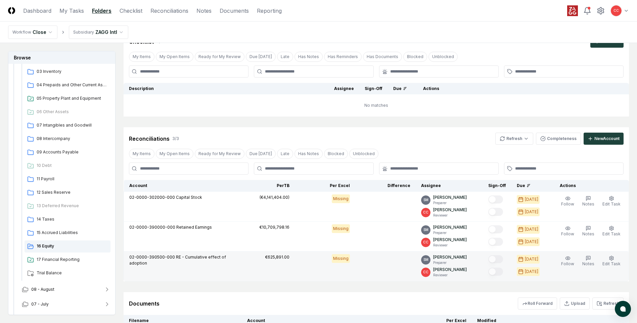
scroll to position [67, 0]
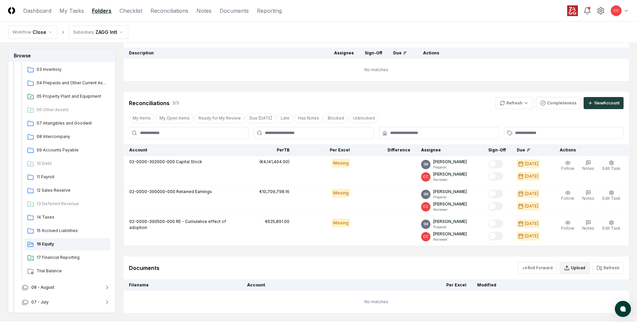
click at [580, 272] on button "Upload" at bounding box center [575, 268] width 30 height 12
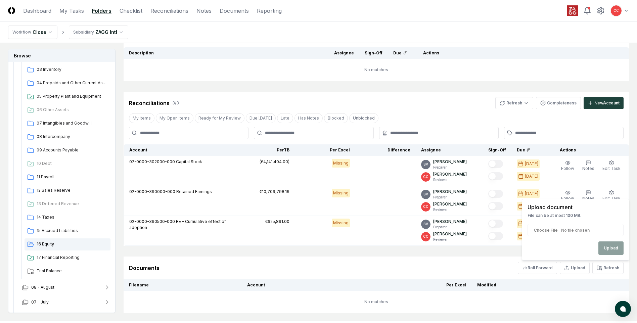
click at [559, 229] on input "file" at bounding box center [576, 230] width 96 height 12
click at [567, 230] on input "file" at bounding box center [576, 230] width 96 height 12
type input "**********"
click at [607, 249] on button "Upload" at bounding box center [610, 247] width 25 height 13
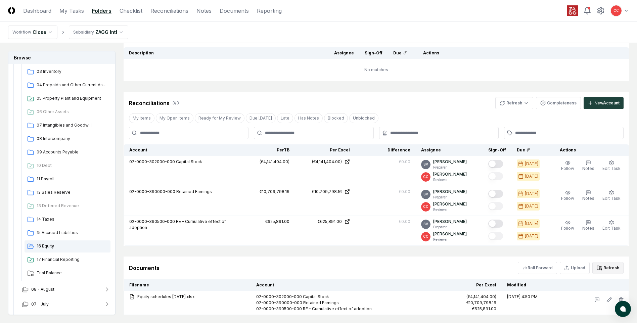
click at [603, 270] on button "Refresh" at bounding box center [607, 268] width 31 height 12
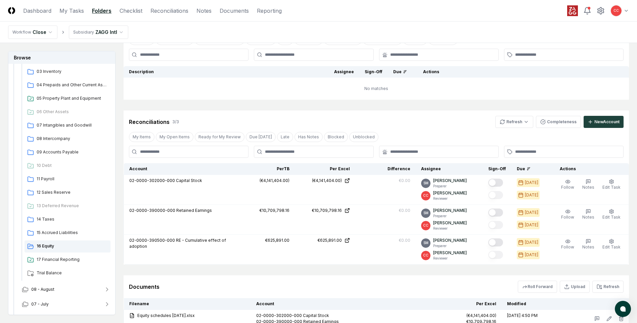
scroll to position [101, 0]
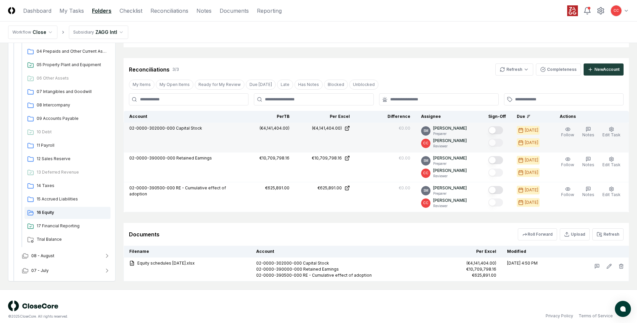
click at [498, 129] on button "Mark complete" at bounding box center [495, 130] width 15 height 8
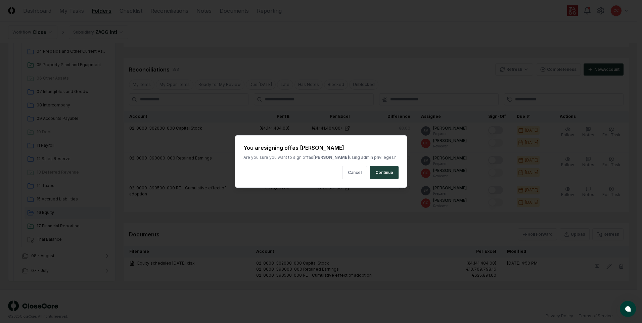
drag, startPoint x: 395, startPoint y: 172, endPoint x: 390, endPoint y: 173, distance: 4.6
click at [390, 173] on button "Continue" at bounding box center [384, 172] width 29 height 13
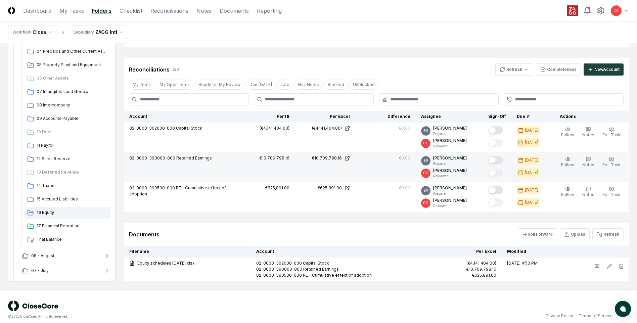
click at [494, 161] on button "Mark complete" at bounding box center [495, 160] width 15 height 8
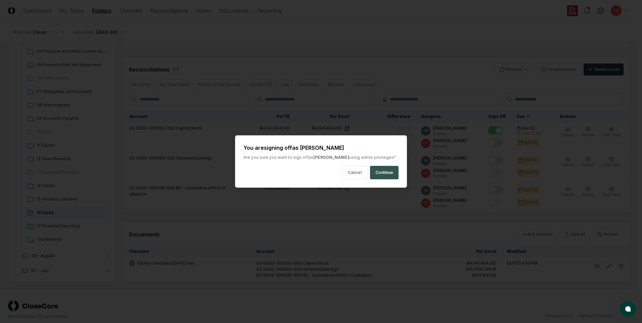
click at [388, 171] on button "Continue" at bounding box center [384, 172] width 29 height 13
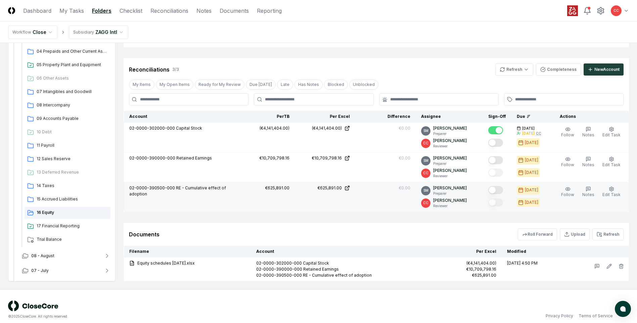
click at [500, 191] on button "Mark complete" at bounding box center [495, 190] width 15 height 8
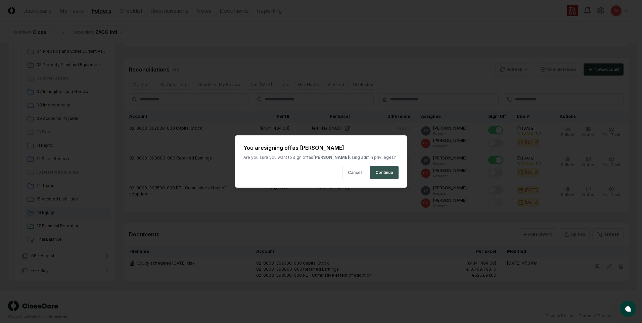
click at [388, 171] on button "Continue" at bounding box center [384, 172] width 29 height 13
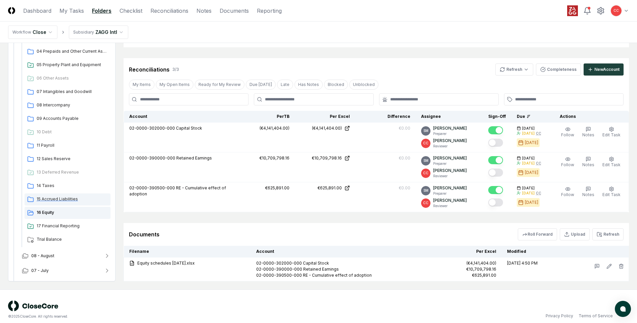
click at [56, 199] on span "15 Accrued Liabilities" at bounding box center [72, 199] width 71 height 6
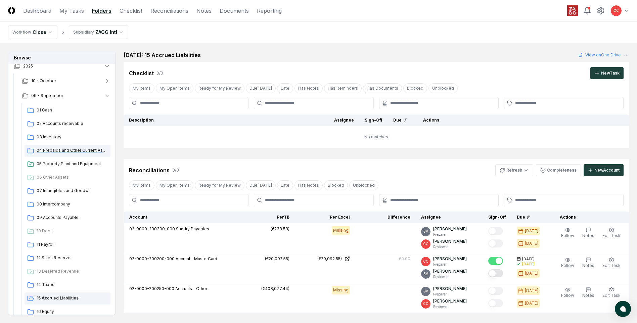
scroll to position [34, 0]
click at [62, 124] on span "02 Accounts receivable" at bounding box center [72, 125] width 71 height 6
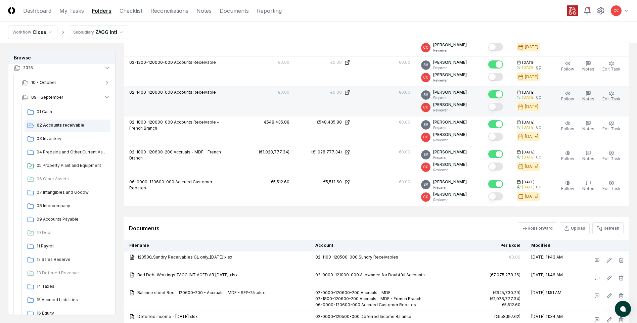
scroll to position [806, 0]
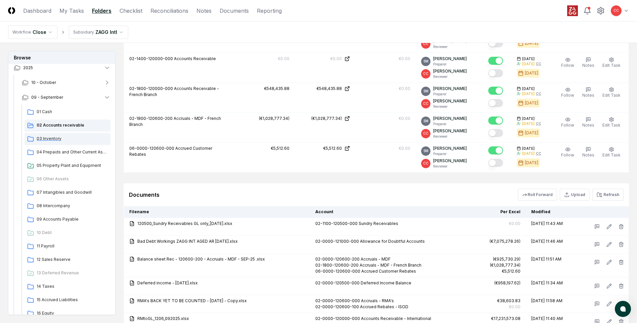
click at [53, 138] on span "03 Inventory" at bounding box center [72, 139] width 71 height 6
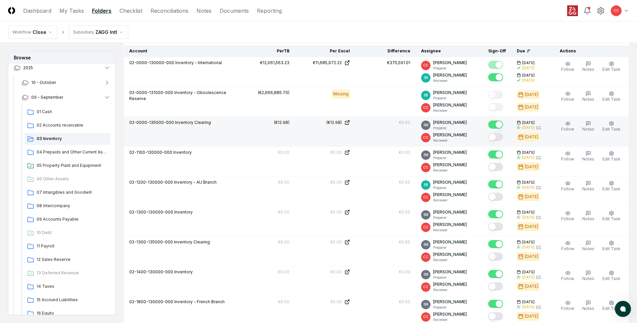
scroll to position [302, 0]
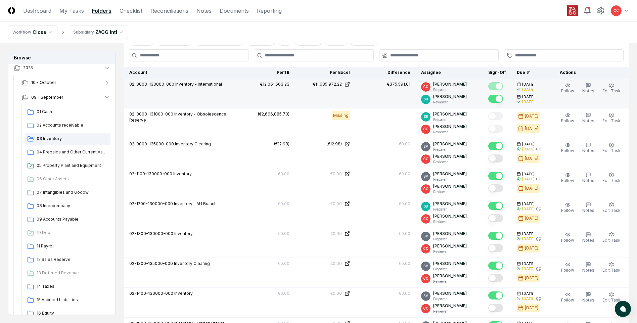
click at [399, 88] on td "€375,591.01" at bounding box center [385, 94] width 60 height 30
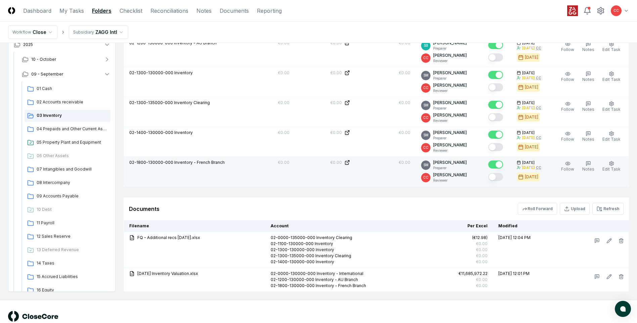
scroll to position [480, 0]
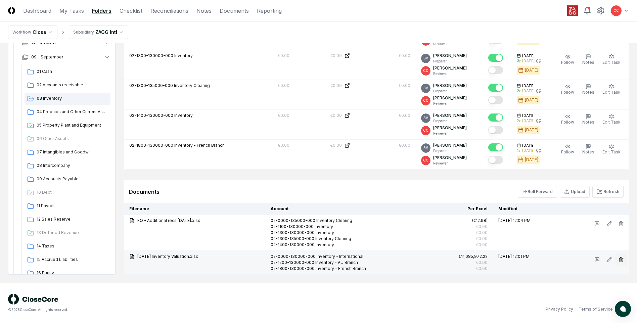
drag, startPoint x: 622, startPoint y: 261, endPoint x: 619, endPoint y: 259, distance: 3.8
click at [621, 261] on icon "button" at bounding box center [621, 259] width 5 height 5
drag, startPoint x: 613, startPoint y: 294, endPoint x: 599, endPoint y: 287, distance: 15.6
click at [611, 292] on button "Delete" at bounding box center [619, 297] width 24 height 13
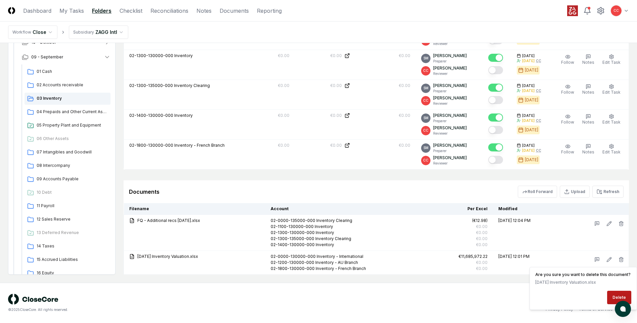
scroll to position [456, 0]
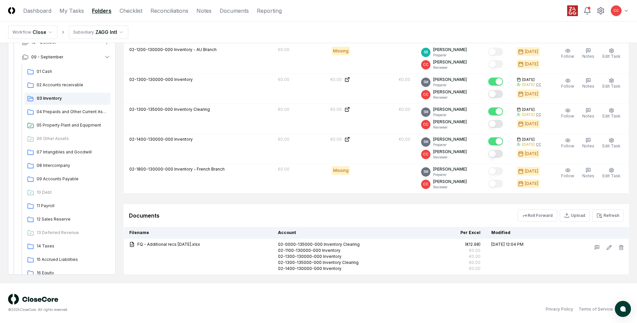
drag, startPoint x: 474, startPoint y: 317, endPoint x: 549, endPoint y: 255, distance: 97.1
click at [474, 317] on div "© 2025 CloseCore. All rights reserved. Privacy Policy Terms of Service" at bounding box center [318, 303] width 637 height 40
click at [579, 216] on button "Upload" at bounding box center [575, 216] width 30 height 12
click at [576, 251] on input "file" at bounding box center [576, 254] width 96 height 12
type input "**********"
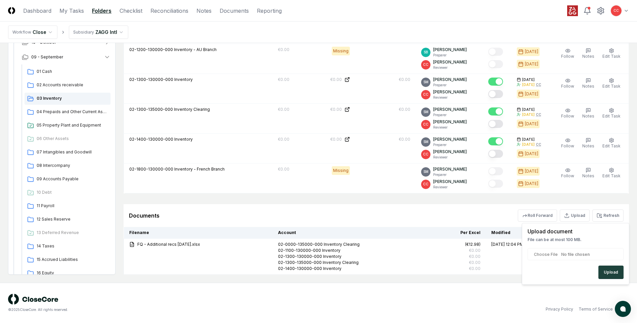
click at [617, 275] on button "Upload" at bounding box center [610, 272] width 25 height 13
click at [601, 218] on icon at bounding box center [600, 217] width 2 height 1
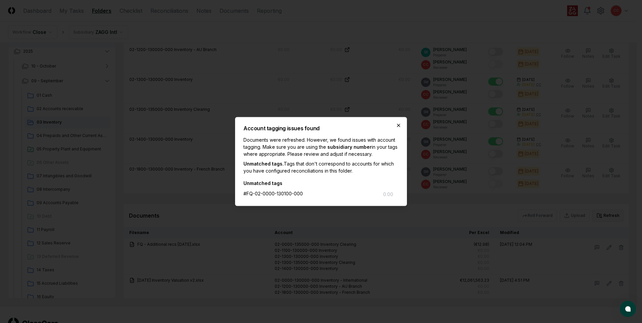
click at [399, 125] on icon "button" at bounding box center [398, 125] width 3 height 3
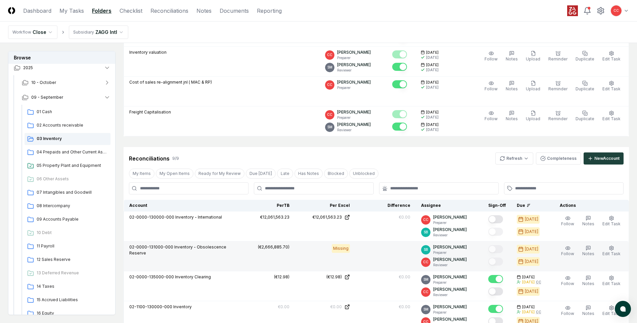
scroll to position [221, 0]
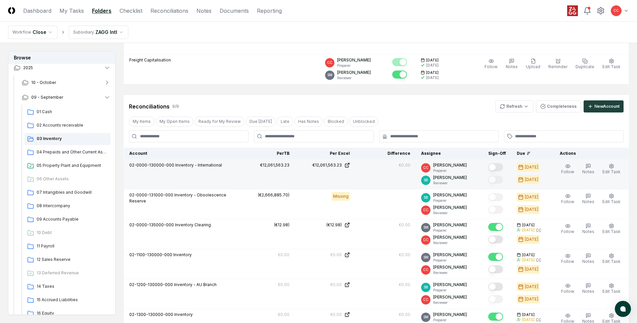
click at [494, 165] on button "Mark complete" at bounding box center [495, 167] width 15 height 8
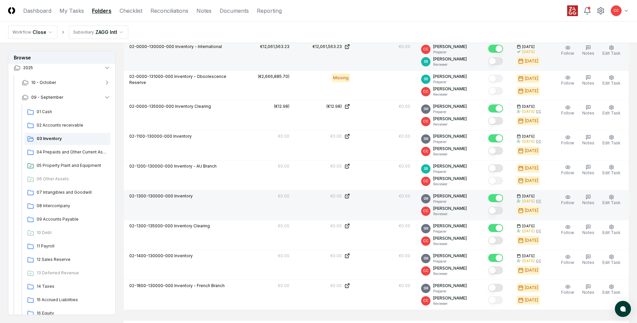
scroll to position [356, 0]
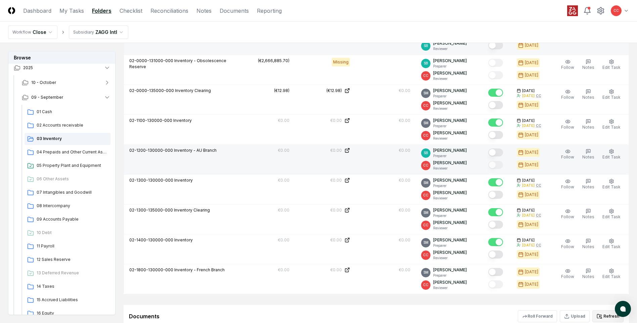
click at [496, 151] on button "Mark complete" at bounding box center [495, 152] width 15 height 8
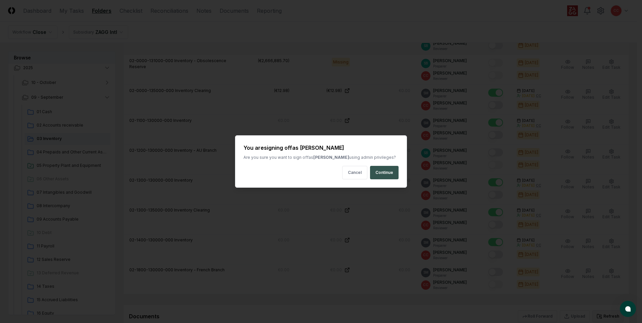
click at [389, 172] on button "Continue" at bounding box center [384, 172] width 29 height 13
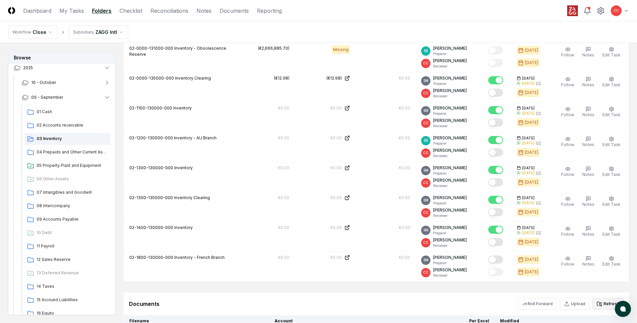
scroll to position [389, 0]
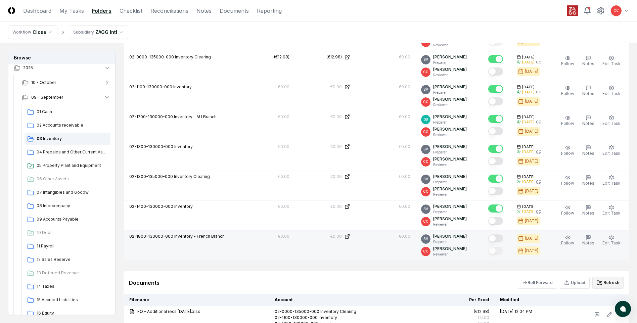
click at [496, 238] on button "Mark complete" at bounding box center [495, 238] width 15 height 8
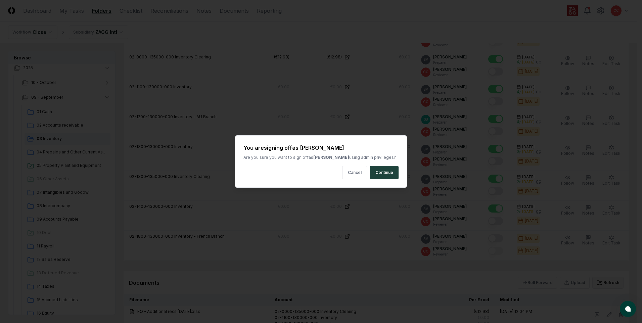
click at [378, 173] on button "Continue" at bounding box center [384, 172] width 29 height 13
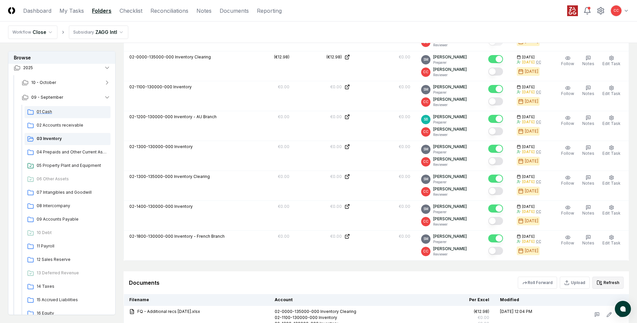
click at [48, 113] on span "01 Cash" at bounding box center [72, 112] width 71 height 6
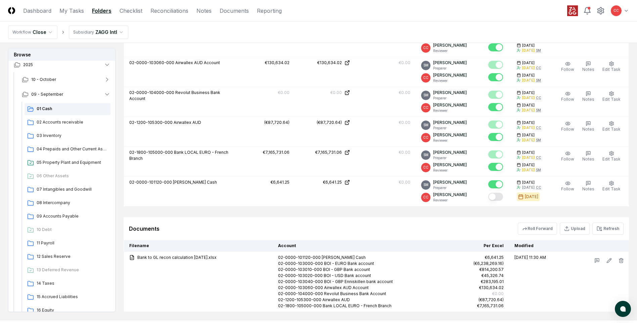
scroll to position [504, 0]
click at [54, 200] on span "08 Intercompany" at bounding box center [72, 202] width 71 height 6
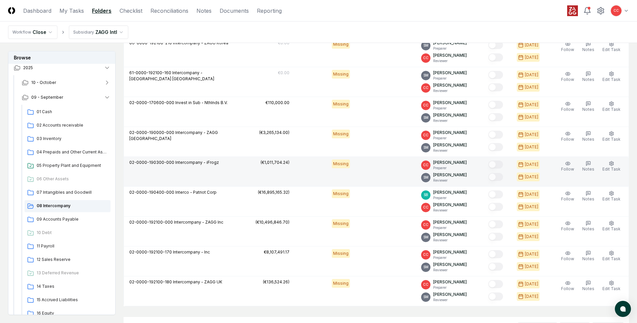
scroll to position [703, 0]
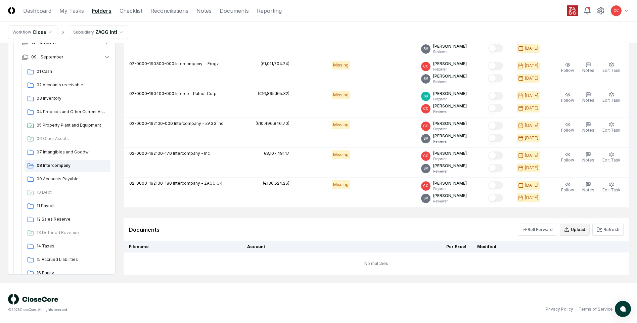
click at [576, 229] on button "Upload" at bounding box center [575, 230] width 30 height 12
click at [571, 267] on input "file" at bounding box center [576, 268] width 96 height 12
type input "**********"
click at [614, 285] on button "Upload" at bounding box center [610, 286] width 25 height 13
click at [576, 229] on button "Upload" at bounding box center [575, 230] width 30 height 12
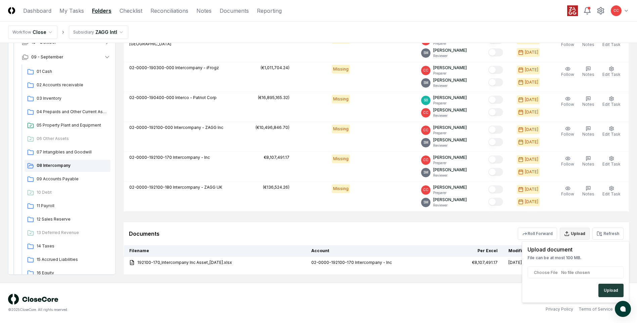
scroll to position [699, 0]
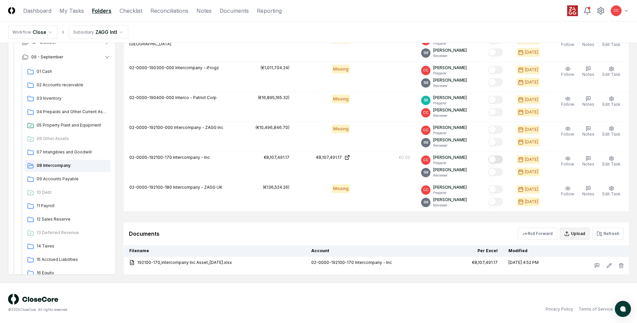
click at [576, 233] on button "Upload" at bounding box center [575, 234] width 30 height 12
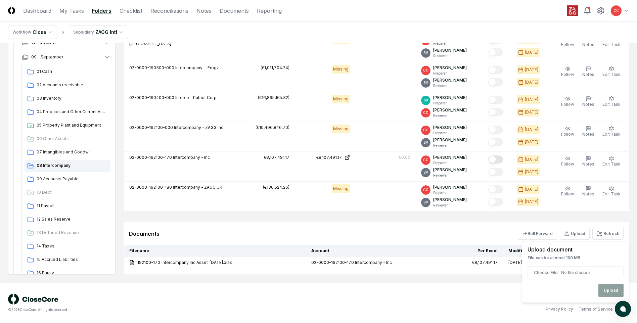
click at [570, 273] on input "file" at bounding box center [576, 272] width 96 height 12
type input "**********"
click at [610, 290] on button "Upload" at bounding box center [610, 290] width 25 height 13
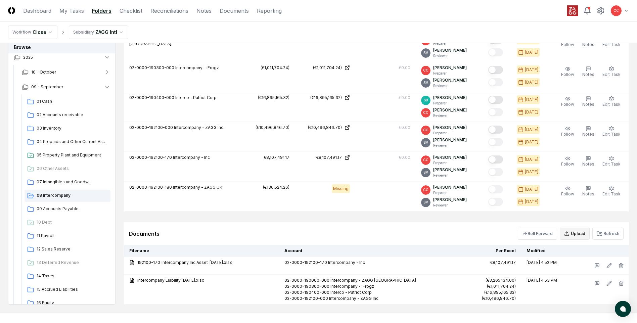
click at [576, 233] on button "Upload" at bounding box center [575, 234] width 30 height 12
click at [582, 272] on input "file" at bounding box center [576, 272] width 96 height 12
type input "**********"
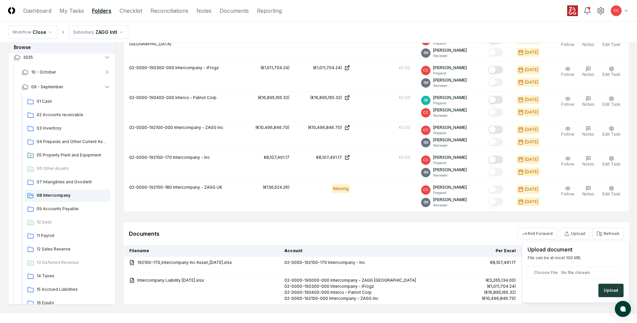
click at [609, 290] on button "Upload" at bounding box center [610, 290] width 25 height 13
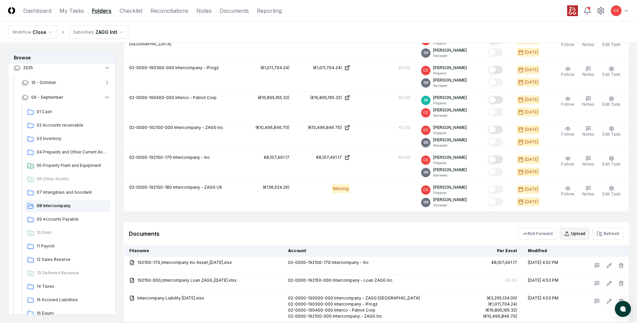
click at [580, 233] on button "Upload" at bounding box center [575, 234] width 30 height 12
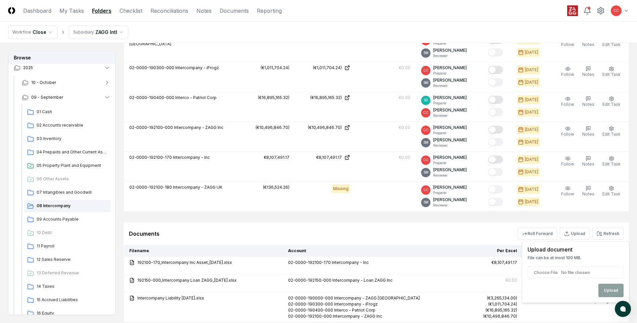
click at [583, 274] on input "file" at bounding box center [576, 272] width 96 height 12
type input "**********"
click at [612, 295] on button "Upload" at bounding box center [610, 290] width 25 height 13
click at [575, 234] on button "Upload" at bounding box center [575, 234] width 30 height 12
click at [586, 271] on input "file" at bounding box center [576, 272] width 96 height 12
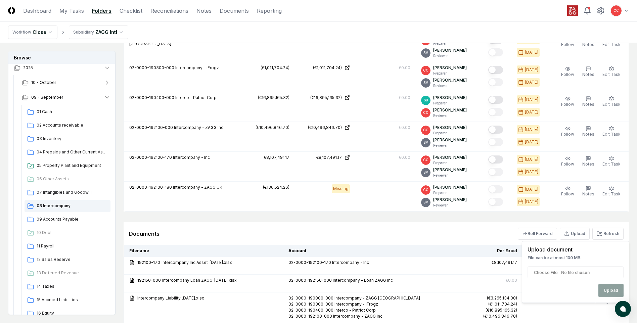
type input "**********"
click at [612, 289] on button "Upload" at bounding box center [610, 290] width 25 height 13
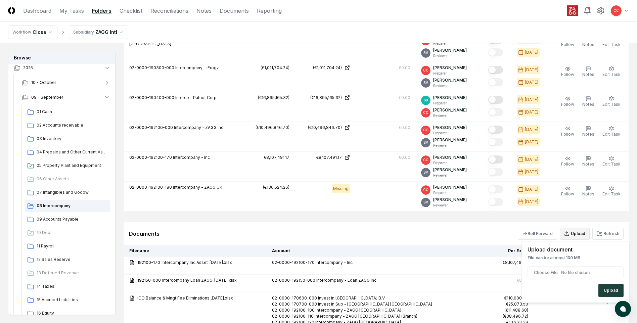
click at [578, 235] on button "Upload" at bounding box center [575, 234] width 30 height 12
click at [570, 273] on input "file" at bounding box center [576, 272] width 96 height 12
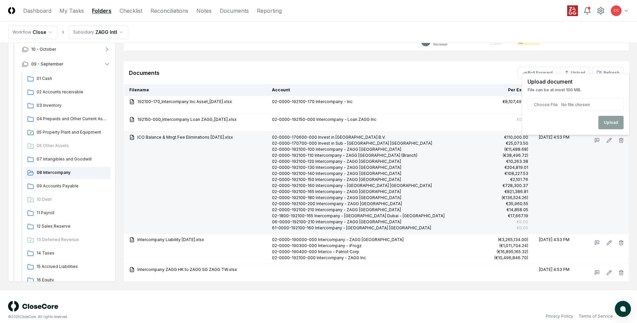
scroll to position [867, 0]
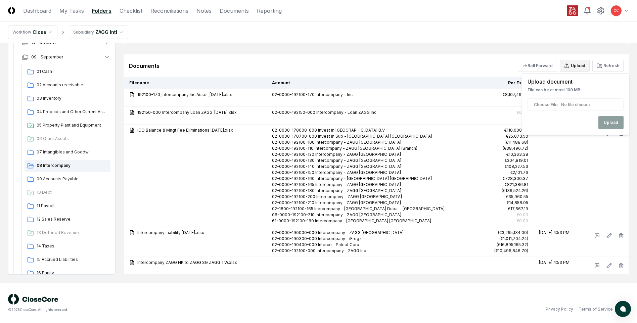
click at [570, 66] on icon "button" at bounding box center [566, 65] width 5 height 5
click at [579, 69] on button "Upload" at bounding box center [575, 66] width 30 height 12
click at [595, 104] on input "file" at bounding box center [576, 104] width 96 height 12
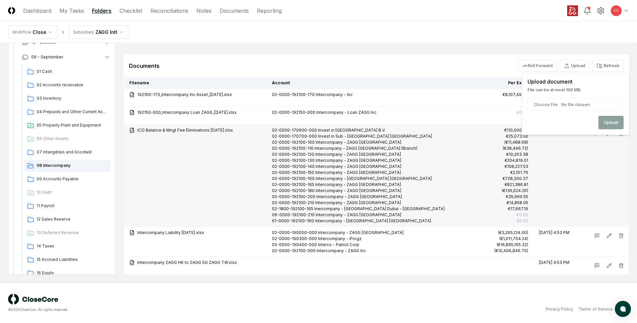
type input "**********"
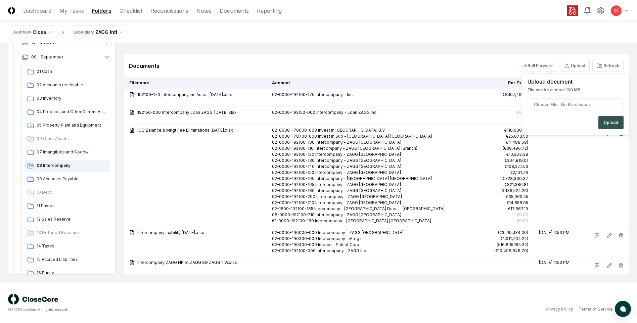
click at [605, 125] on button "Upload" at bounding box center [610, 122] width 25 height 13
click at [570, 65] on icon "button" at bounding box center [566, 65] width 5 height 5
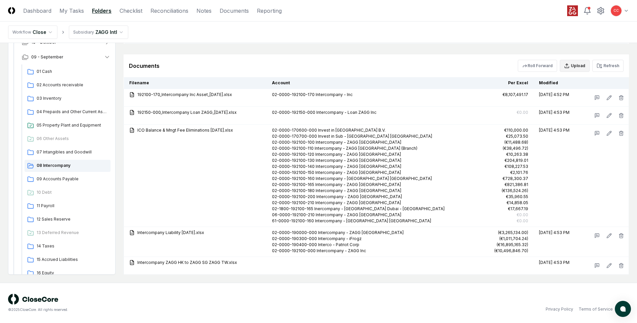
click at [578, 69] on button "Upload" at bounding box center [575, 66] width 30 height 12
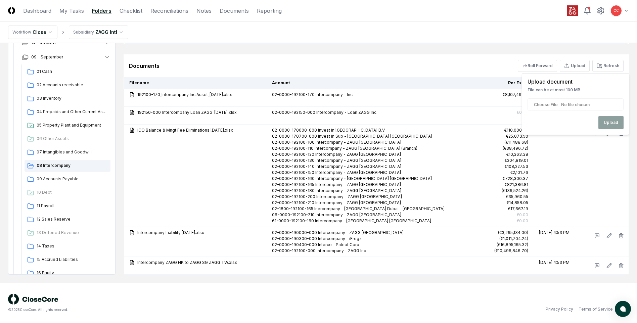
click at [594, 107] on input "file" at bounding box center [576, 104] width 96 height 12
type input "**********"
drag, startPoint x: 615, startPoint y: 125, endPoint x: 612, endPoint y: 124, distance: 4.1
click at [615, 125] on button "Upload" at bounding box center [610, 122] width 25 height 13
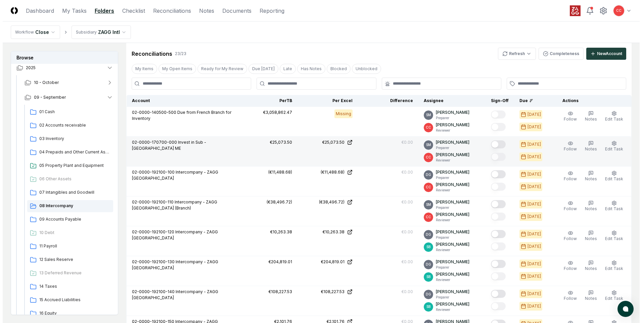
scroll to position [128, 0]
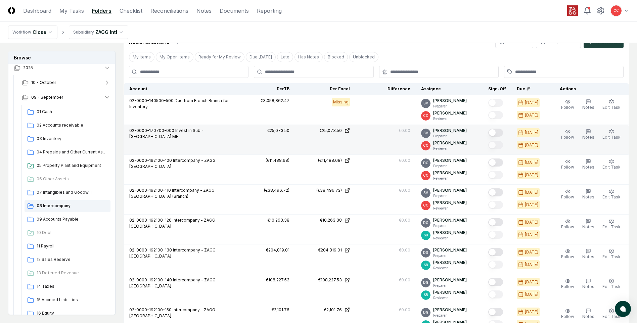
click at [496, 133] on button "Mark complete" at bounding box center [495, 133] width 15 height 8
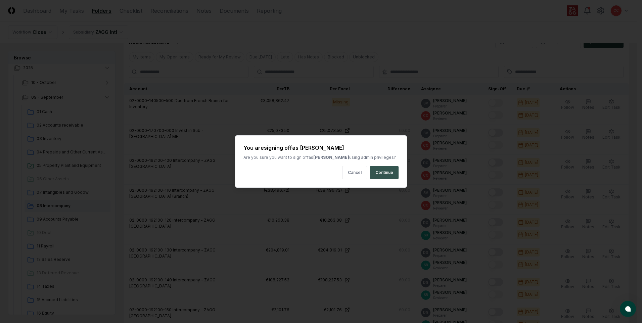
click at [392, 173] on button "Continue" at bounding box center [384, 172] width 29 height 13
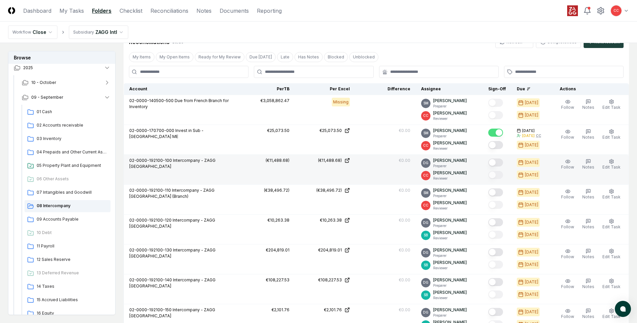
click at [498, 161] on button "Mark complete" at bounding box center [495, 163] width 15 height 8
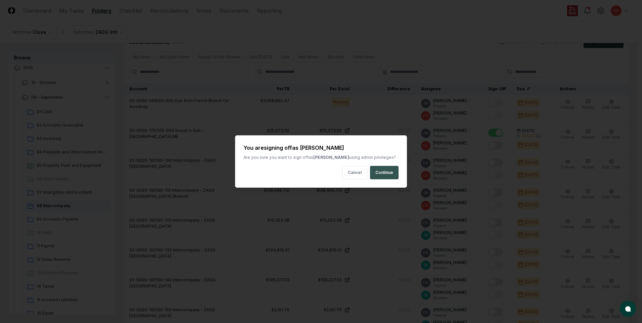
click at [379, 174] on button "Continue" at bounding box center [384, 172] width 29 height 13
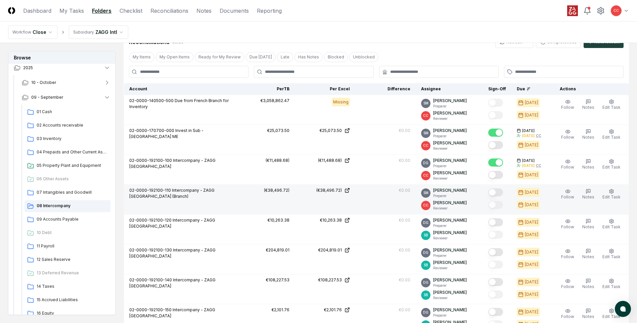
click at [498, 192] on button "Mark complete" at bounding box center [495, 192] width 15 height 8
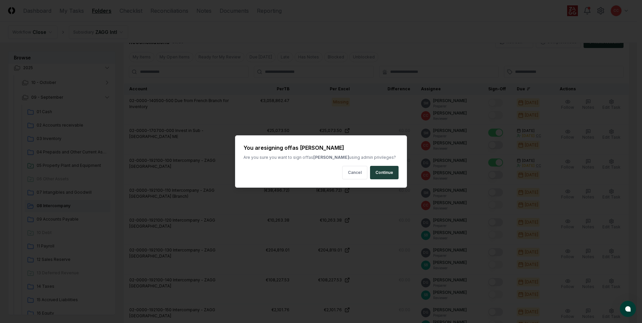
click at [386, 171] on button "Continue" at bounding box center [384, 172] width 29 height 13
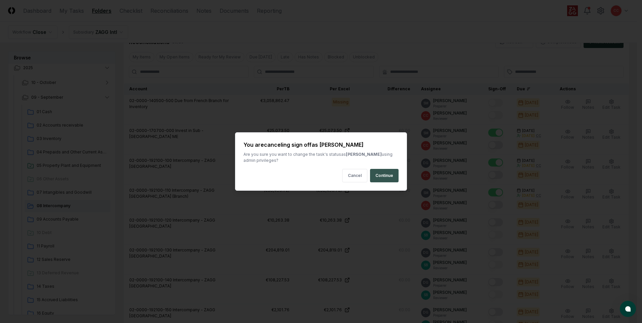
click at [383, 176] on button "Continue" at bounding box center [384, 175] width 29 height 13
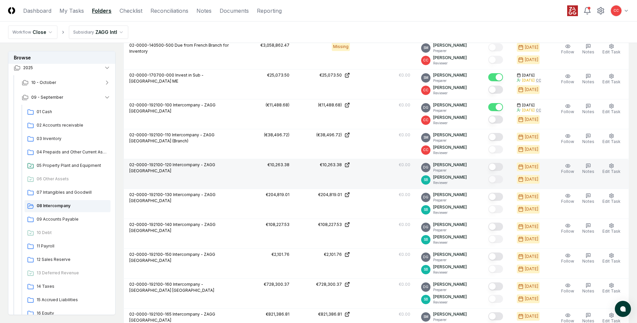
scroll to position [195, 0]
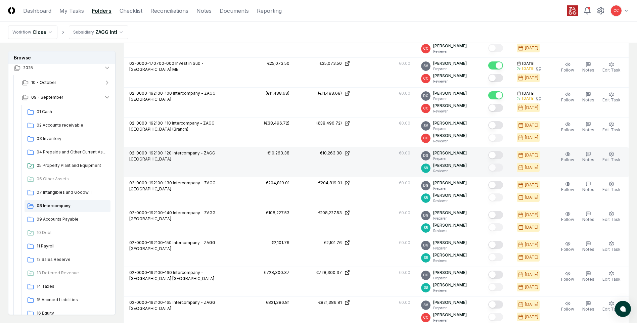
click at [496, 155] on button "Mark complete" at bounding box center [495, 155] width 15 height 8
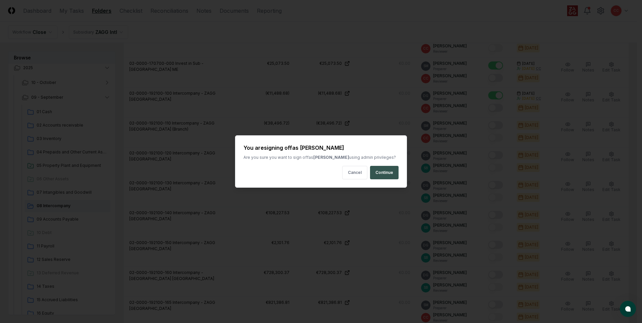
click at [388, 170] on button "Continue" at bounding box center [384, 172] width 29 height 13
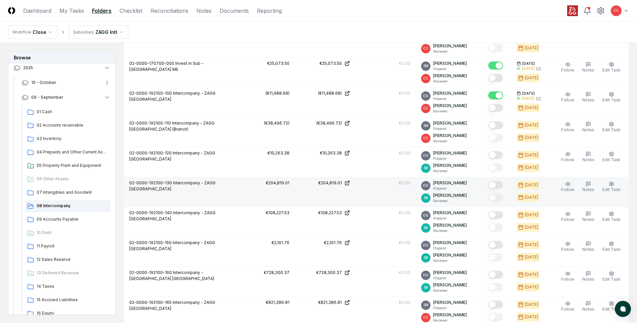
click at [499, 186] on button "Mark complete" at bounding box center [495, 185] width 15 height 8
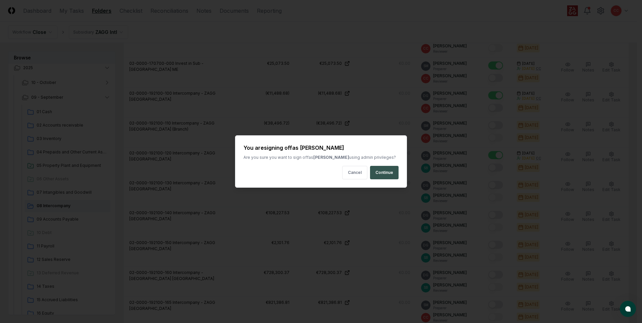
click at [391, 173] on button "Continue" at bounding box center [384, 172] width 29 height 13
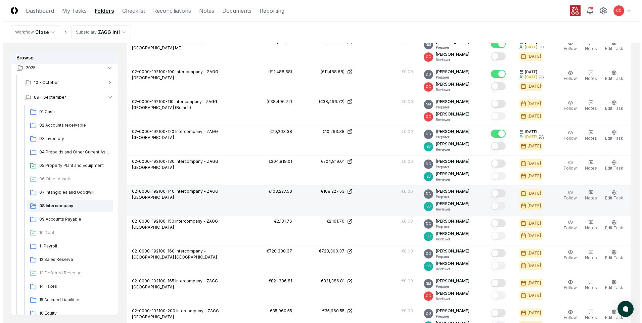
scroll to position [229, 0]
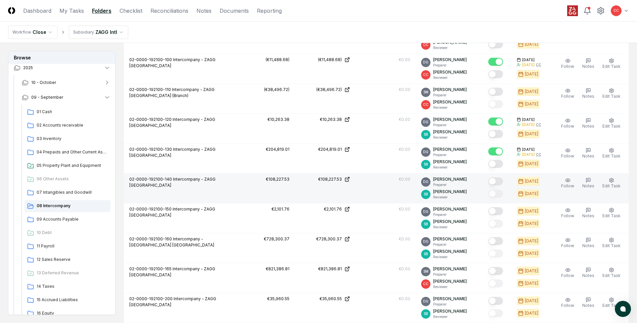
click at [496, 184] on button "Mark complete" at bounding box center [495, 181] width 15 height 8
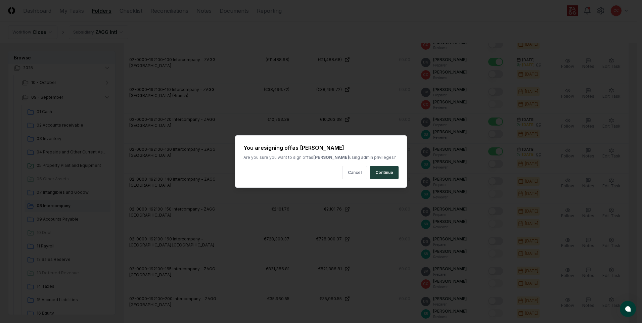
click at [386, 173] on button "Continue" at bounding box center [384, 172] width 29 height 13
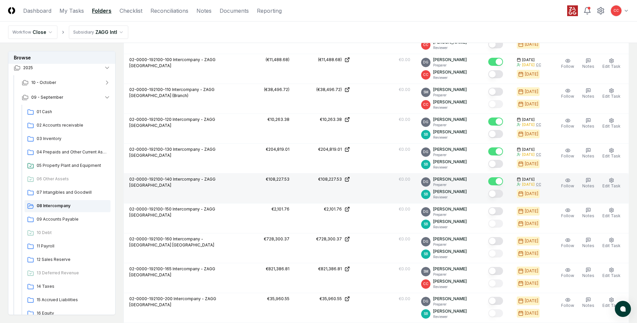
click at [497, 182] on button "Mark complete" at bounding box center [495, 181] width 15 height 8
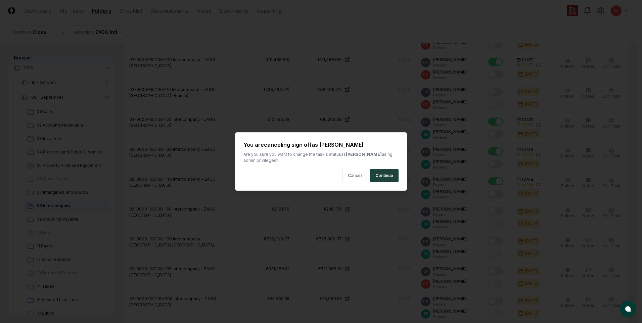
drag, startPoint x: 355, startPoint y: 176, endPoint x: 443, endPoint y: 192, distance: 89.2
click at [355, 176] on button "Cancel" at bounding box center [354, 175] width 25 height 13
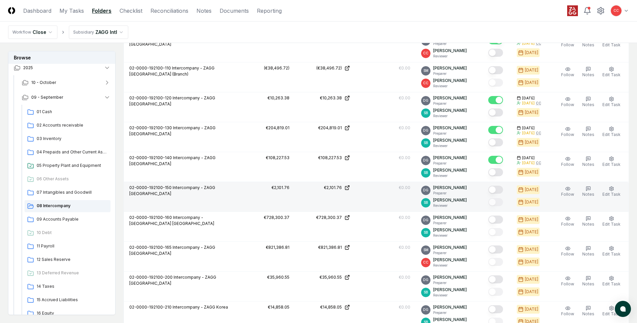
scroll to position [263, 0]
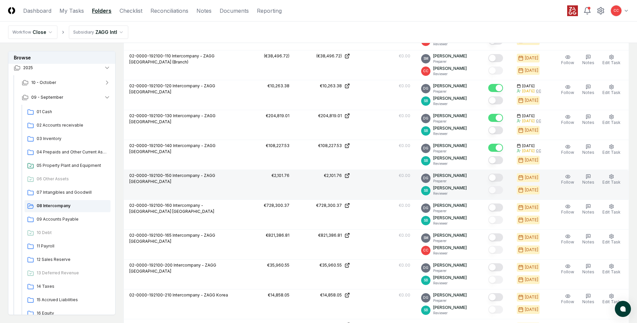
click at [498, 181] on button "Mark complete" at bounding box center [495, 178] width 15 height 8
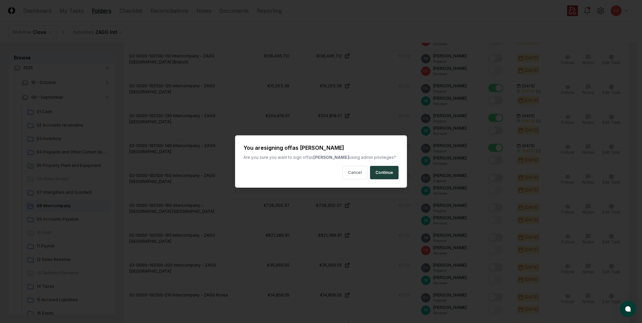
click at [392, 172] on button "Continue" at bounding box center [384, 172] width 29 height 13
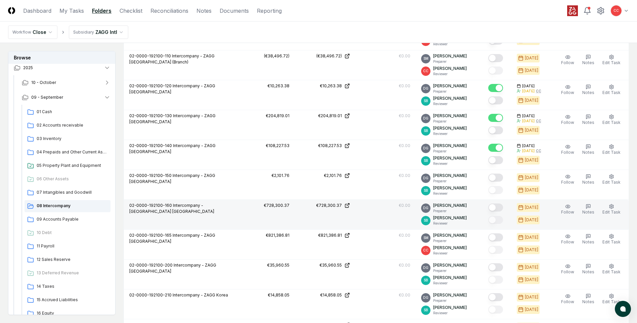
click at [498, 208] on button "Mark complete" at bounding box center [495, 208] width 15 height 8
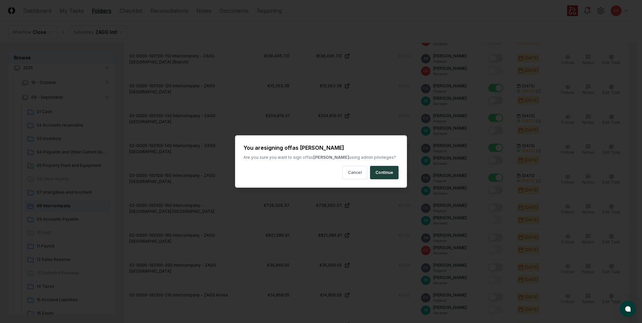
click at [378, 172] on button "Continue" at bounding box center [384, 172] width 29 height 13
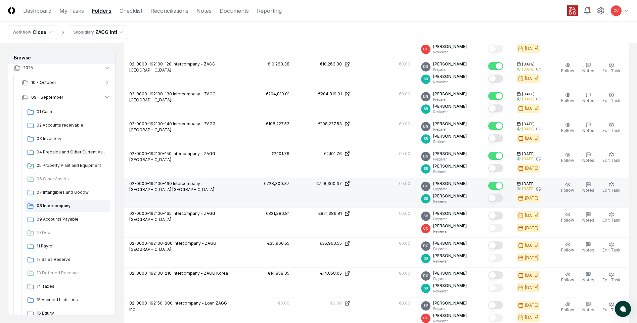
scroll to position [296, 0]
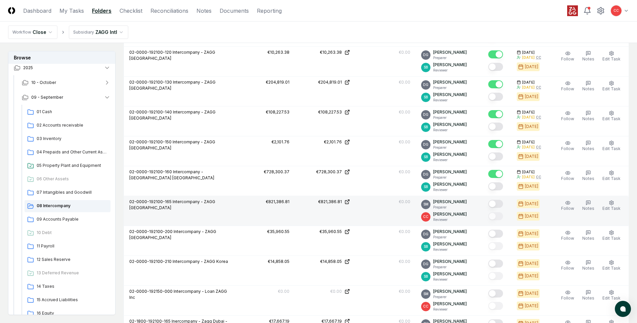
click at [498, 206] on button "Mark complete" at bounding box center [495, 204] width 15 height 8
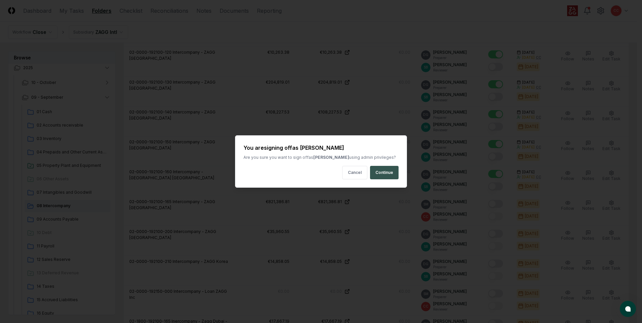
click at [390, 175] on button "Continue" at bounding box center [384, 172] width 29 height 13
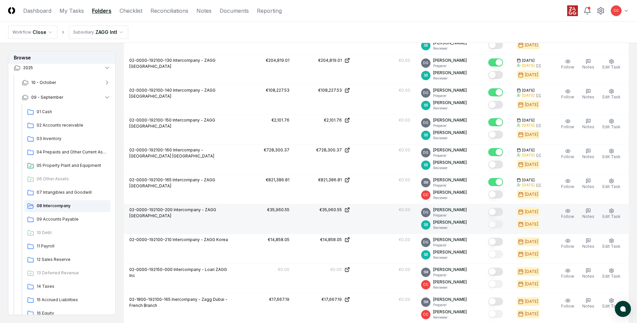
scroll to position [330, 0]
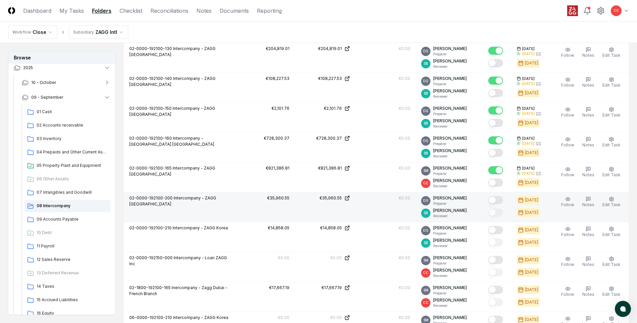
click at [497, 199] on button "Mark complete" at bounding box center [495, 200] width 15 height 8
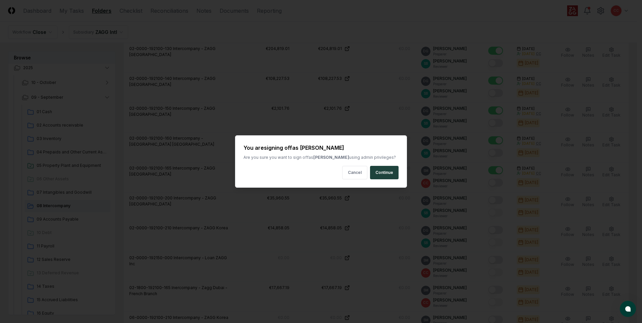
drag, startPoint x: 391, startPoint y: 174, endPoint x: 403, endPoint y: 180, distance: 13.4
click at [392, 175] on button "Continue" at bounding box center [384, 172] width 29 height 13
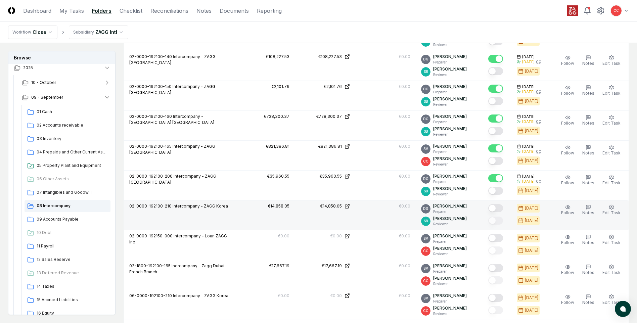
scroll to position [363, 0]
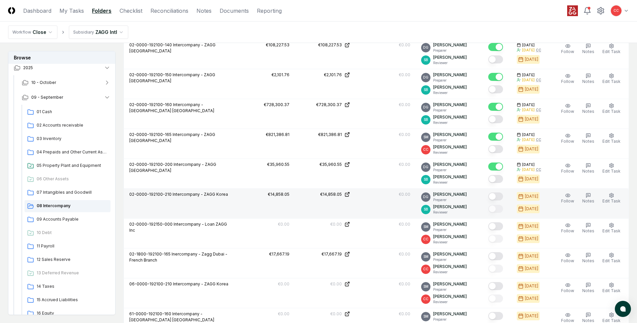
click at [495, 195] on button "Mark complete" at bounding box center [495, 196] width 15 height 8
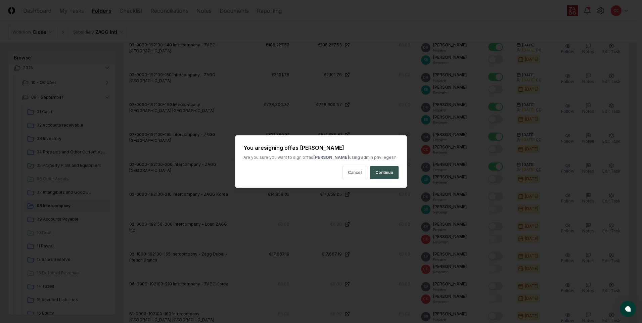
click at [384, 171] on button "Continue" at bounding box center [384, 172] width 29 height 13
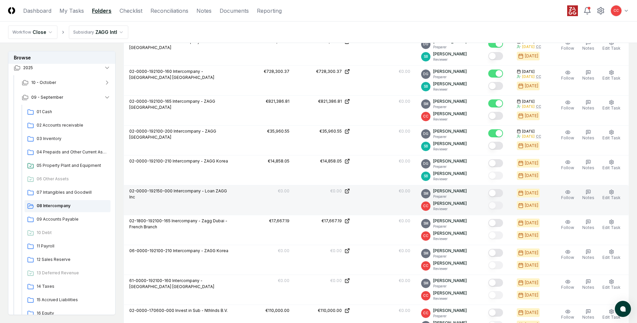
scroll to position [397, 0]
click at [494, 194] on button "Mark complete" at bounding box center [495, 193] width 15 height 8
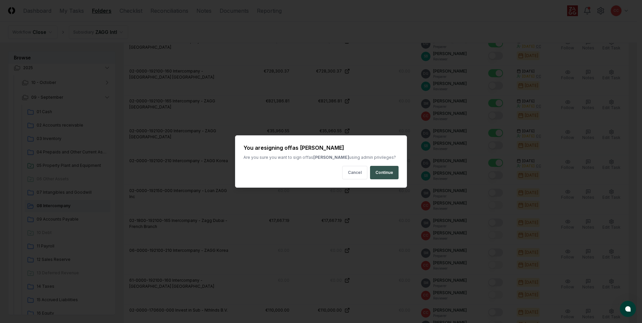
drag, startPoint x: 390, startPoint y: 171, endPoint x: 416, endPoint y: 180, distance: 27.5
click at [391, 172] on button "Continue" at bounding box center [384, 172] width 29 height 13
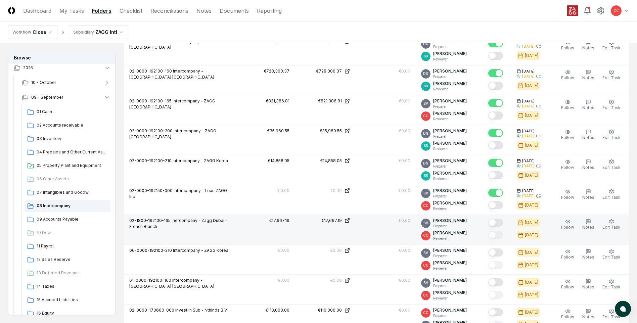
click at [496, 222] on button "Mark complete" at bounding box center [495, 223] width 15 height 8
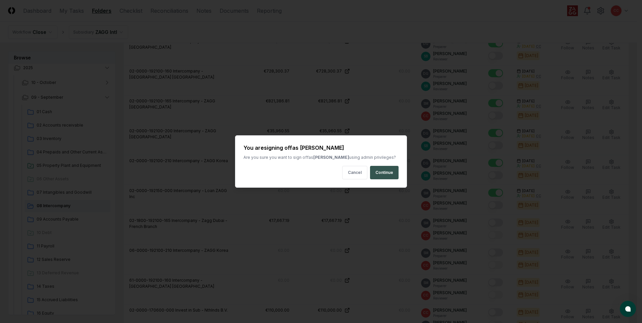
click at [391, 173] on button "Continue" at bounding box center [384, 172] width 29 height 13
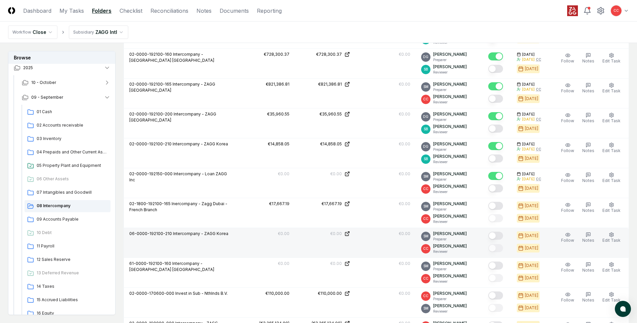
scroll to position [431, 0]
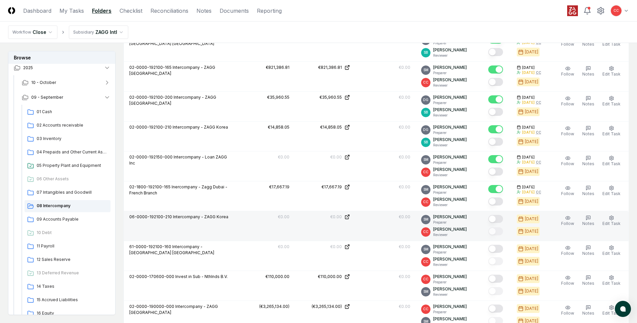
click at [493, 219] on button "Mark complete" at bounding box center [495, 219] width 15 height 8
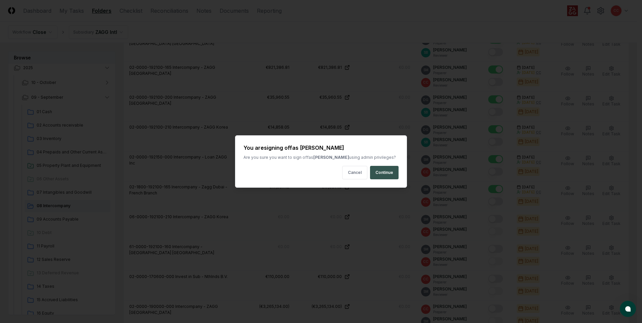
click at [384, 170] on button "Continue" at bounding box center [384, 172] width 29 height 13
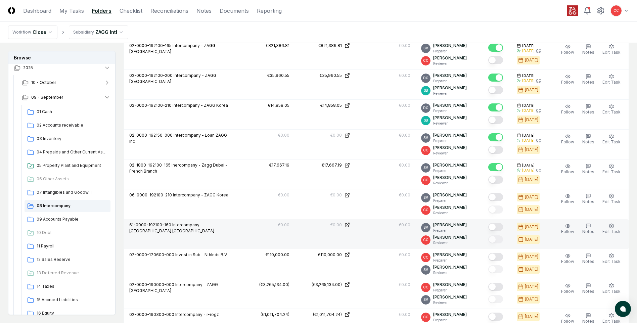
scroll to position [464, 0]
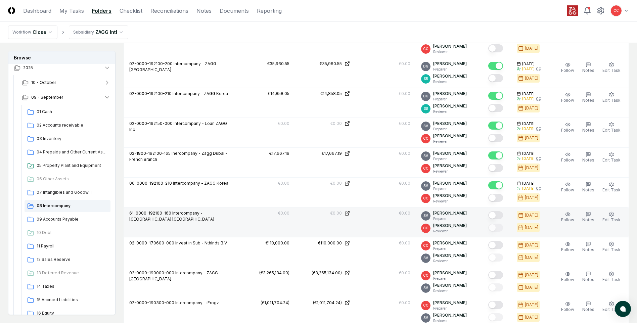
click at [496, 219] on button "Mark complete" at bounding box center [495, 215] width 15 height 8
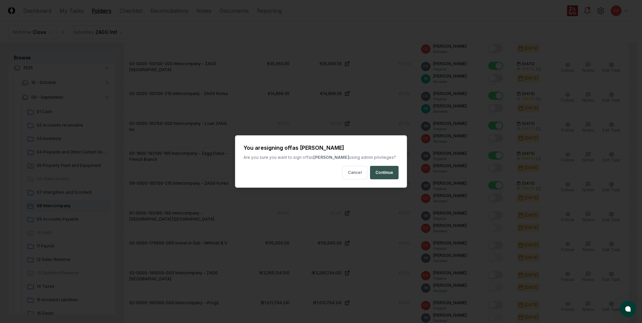
drag, startPoint x: 392, startPoint y: 174, endPoint x: 409, endPoint y: 180, distance: 17.5
click at [393, 174] on button "Continue" at bounding box center [384, 172] width 29 height 13
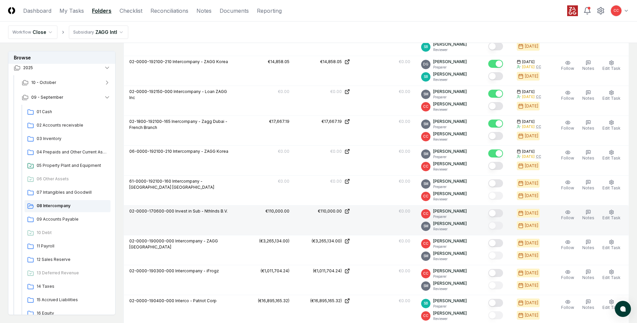
scroll to position [498, 0]
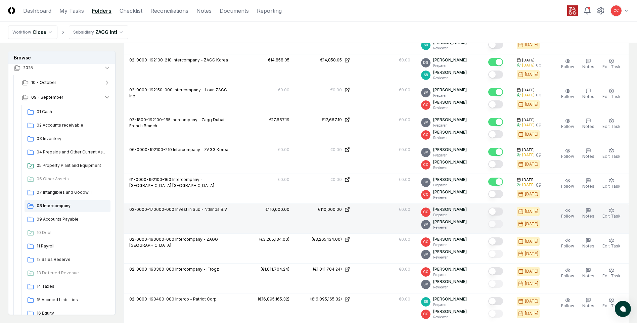
click at [497, 214] on button "Mark complete" at bounding box center [495, 212] width 15 height 8
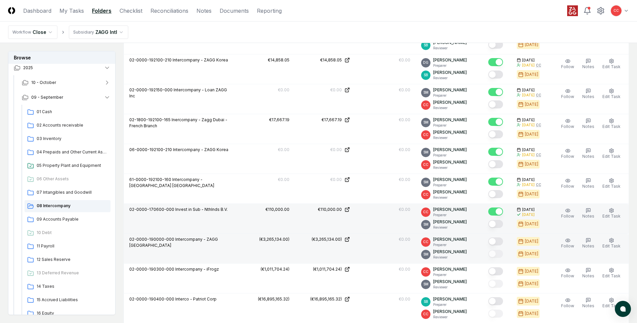
click at [499, 240] on button "Mark complete" at bounding box center [495, 241] width 15 height 8
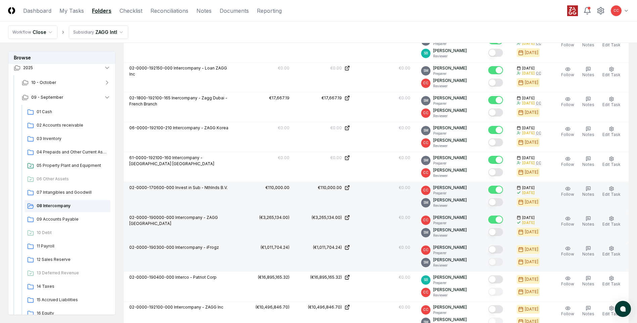
scroll to position [531, 0]
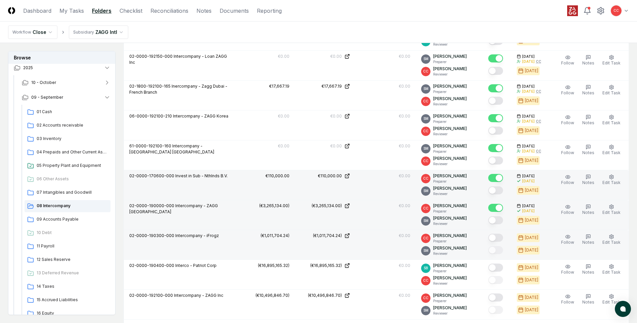
click at [500, 238] on button "Mark complete" at bounding box center [495, 238] width 15 height 8
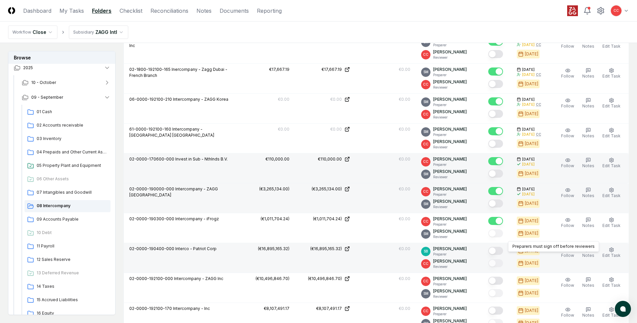
scroll to position [565, 0]
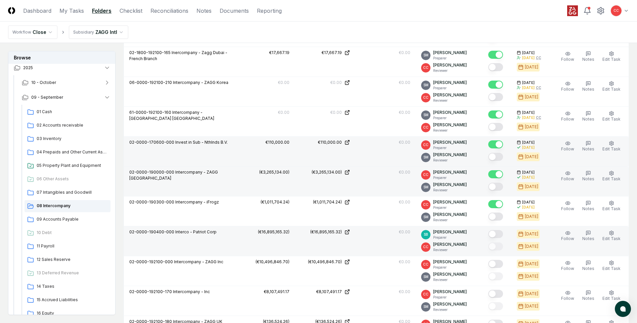
click at [499, 236] on button "Mark complete" at bounding box center [495, 234] width 15 height 8
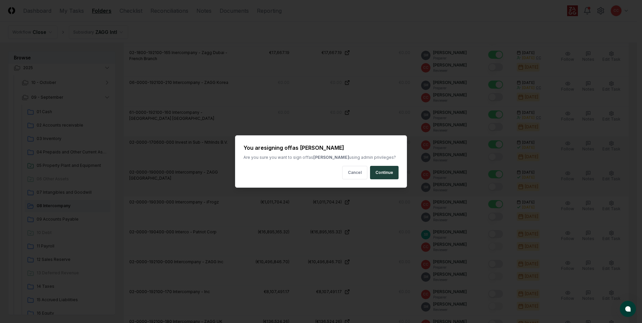
drag, startPoint x: 387, startPoint y: 174, endPoint x: 418, endPoint y: 193, distance: 36.3
click at [388, 175] on button "Continue" at bounding box center [384, 172] width 29 height 13
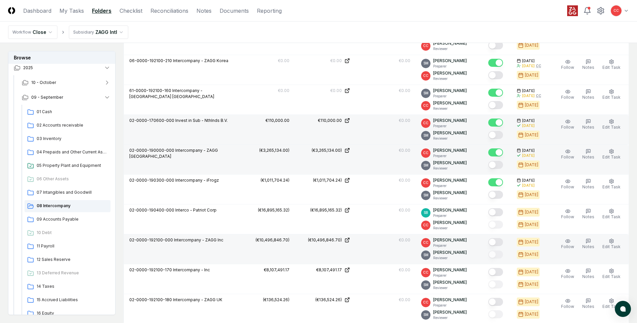
scroll to position [598, 0]
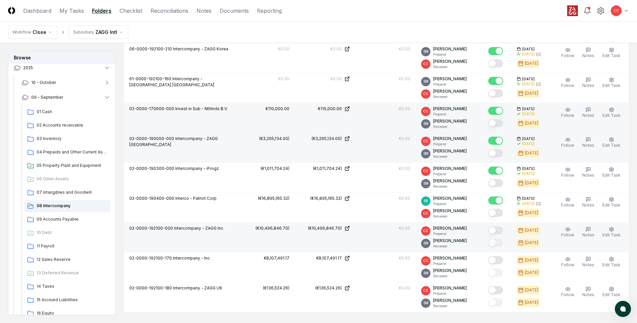
click at [496, 231] on button "Mark complete" at bounding box center [495, 230] width 15 height 8
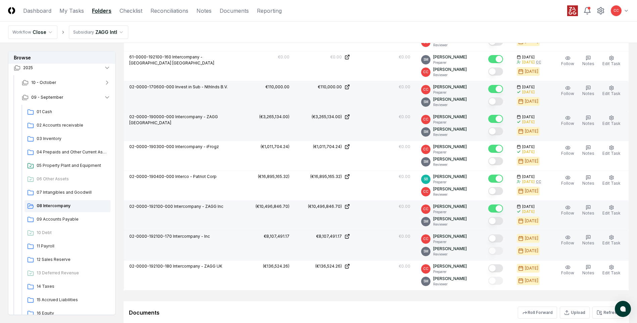
scroll to position [632, 0]
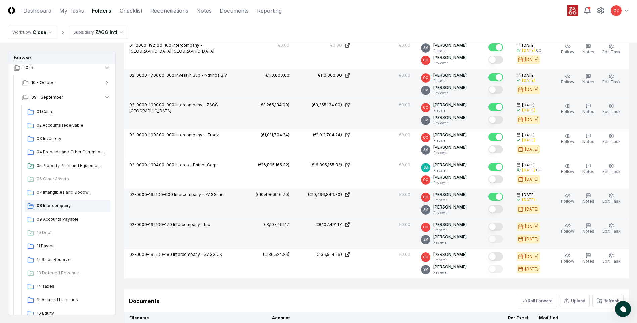
click at [496, 227] on button "Mark complete" at bounding box center [495, 227] width 15 height 8
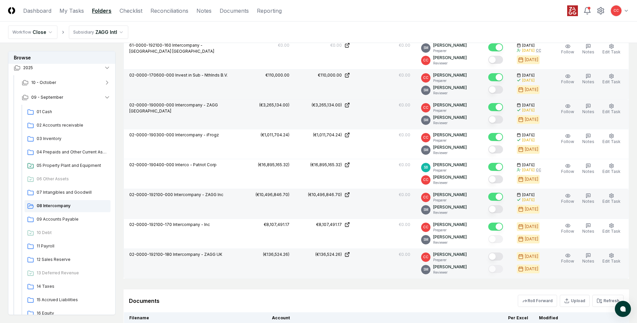
click at [498, 257] on button "Mark complete" at bounding box center [495, 257] width 15 height 8
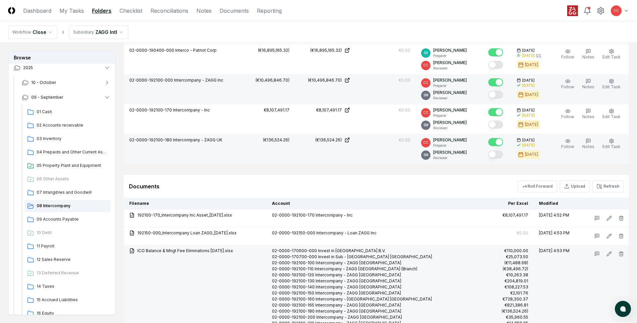
scroll to position [867, 0]
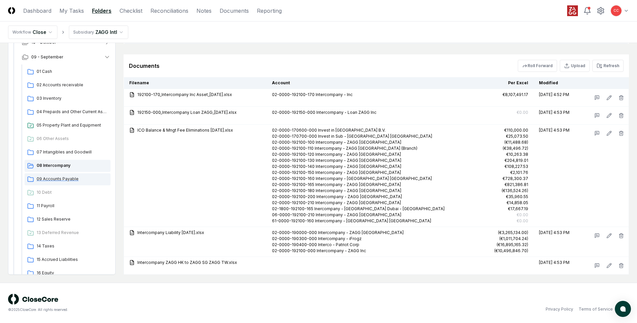
drag, startPoint x: 53, startPoint y: 179, endPoint x: 63, endPoint y: 182, distance: 10.3
click at [53, 179] on span "09 Accounts Payable" at bounding box center [72, 179] width 71 height 6
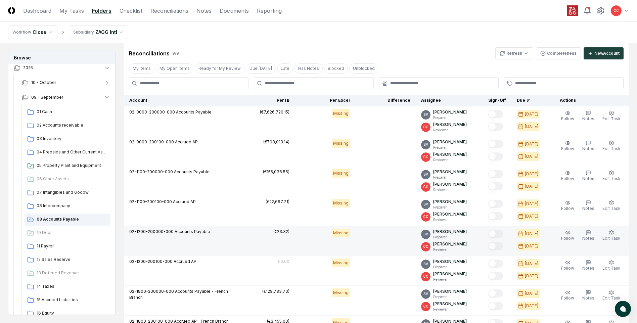
scroll to position [450, 0]
